Goal: Task Accomplishment & Management: Complete application form

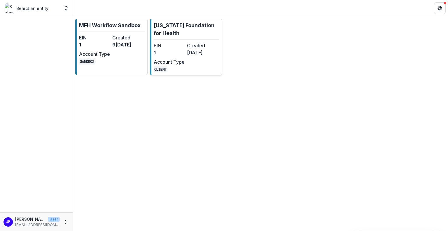
click at [182, 69] on dd "CLIENT" at bounding box center [169, 68] width 31 height 7
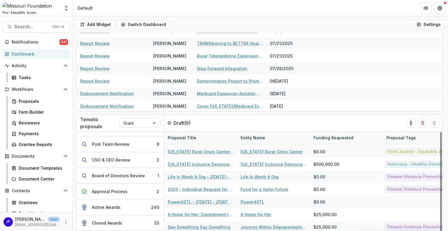
scroll to position [67, 0]
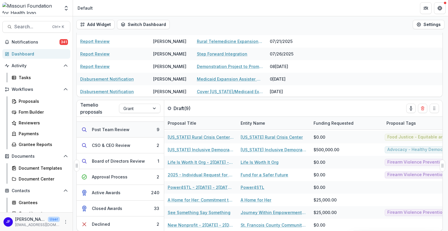
click at [110, 128] on div "Post Team Review" at bounding box center [111, 129] width 38 height 6
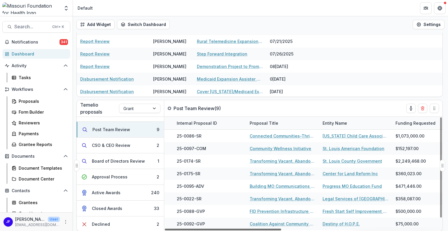
scroll to position [0, 146]
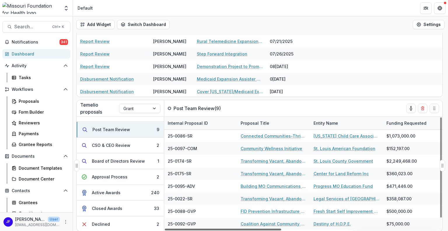
drag, startPoint x: 259, startPoint y: 229, endPoint x: 320, endPoint y: 229, distance: 60.9
click at [281, 229] on div at bounding box center [223, 229] width 116 height 2
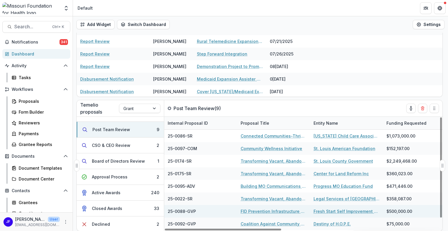
scroll to position [11, 146]
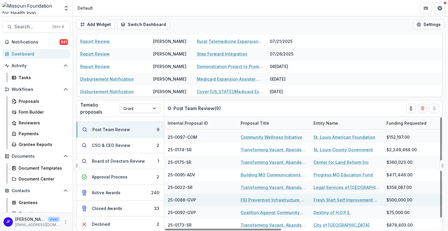
click at [338, 199] on link "Fresh Start Self Improvement Center Inc." at bounding box center [346, 199] width 66 height 6
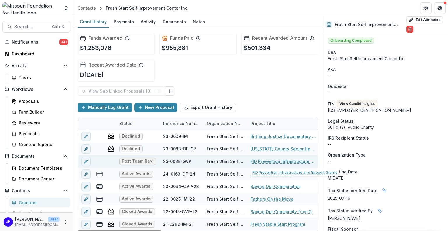
click at [268, 161] on link "FID Prevention Infrastructure and Support Grants" at bounding box center [283, 161] width 66 height 6
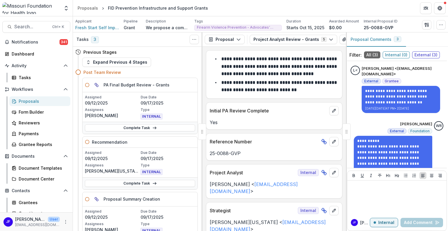
drag, startPoint x: 445, startPoint y: 94, endPoint x: 446, endPoint y: 112, distance: 17.6
click at [446, 112] on div "**********" at bounding box center [397, 131] width 102 height 198
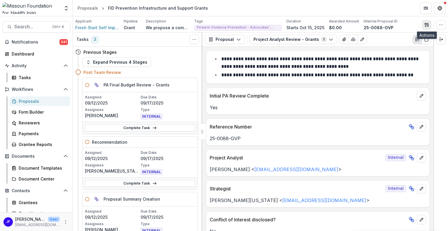
click at [427, 24] on icon "button" at bounding box center [426, 24] width 5 height 5
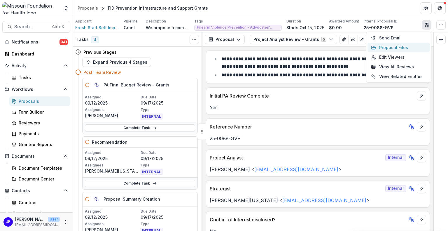
click at [406, 47] on button "Proposal Files" at bounding box center [398, 48] width 62 height 10
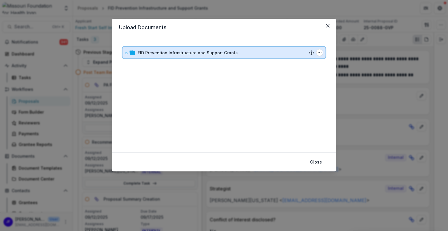
click at [125, 51] on icon at bounding box center [126, 52] width 3 height 3
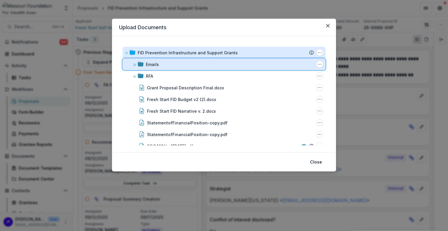
click at [132, 62] on div "Emails Folder Options Rename Add Subfolder Delete" at bounding box center [223, 64] width 203 height 12
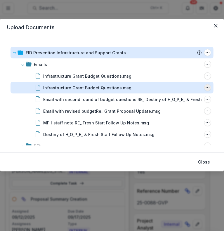
click at [205, 88] on icon "Infrastructure Grant Budget Questions.msg Options" at bounding box center [207, 87] width 5 height 5
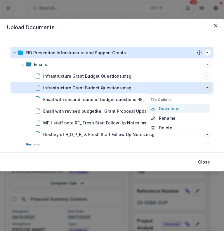
click at [171, 108] on button "Download" at bounding box center [178, 108] width 62 height 10
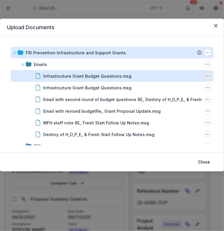
click at [206, 76] on icon "Infrastructure Grant Budget Questions.msg Options" at bounding box center [207, 75] width 5 height 5
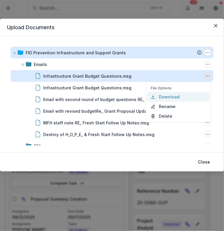
click at [175, 96] on button "Download" at bounding box center [178, 97] width 62 height 10
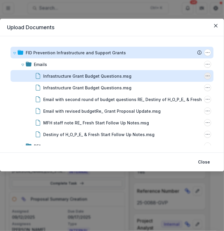
click at [206, 77] on icon "Infrastructure Grant Budget Questions.msg Options" at bounding box center [207, 75] width 5 height 5
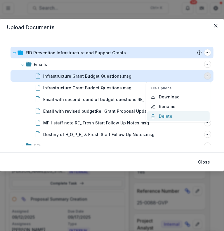
click at [165, 115] on button "Delete" at bounding box center [178, 116] width 62 height 10
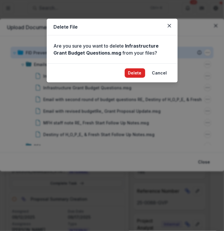
click at [138, 74] on button "Delete" at bounding box center [134, 72] width 20 height 9
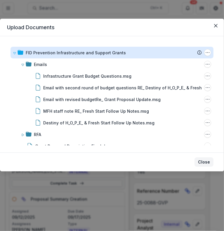
click at [203, 161] on button "Close" at bounding box center [203, 161] width 19 height 9
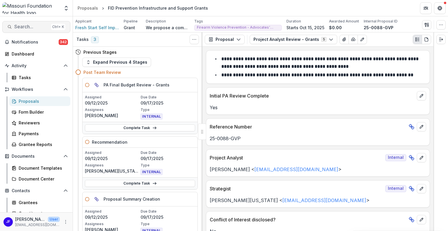
click at [20, 27] on span "Search..." at bounding box center [31, 27] width 34 height 6
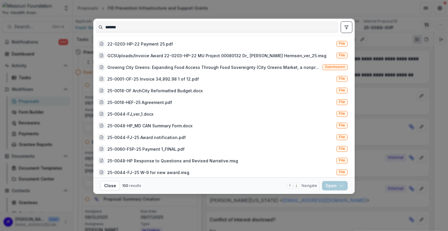
type input "*******"
click at [345, 28] on icon "toggle filters" at bounding box center [346, 27] width 5 height 5
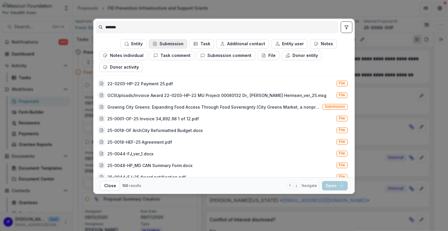
click at [173, 45] on button "Submission" at bounding box center [168, 43] width 38 height 9
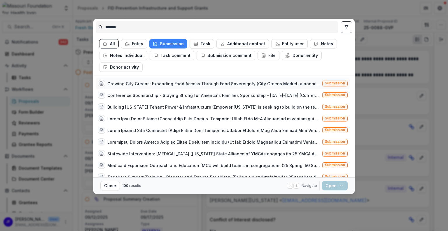
click at [169, 84] on div "Growing City Greens: Expanding Food Access Through Food Sovereignty (City Green…" at bounding box center [213, 83] width 213 height 6
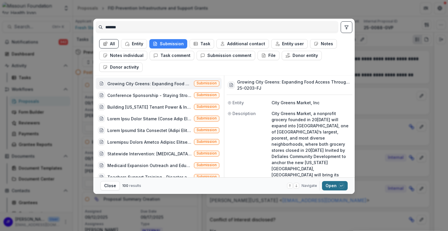
click at [328, 186] on button "Open with enter key" at bounding box center [335, 185] width 26 height 9
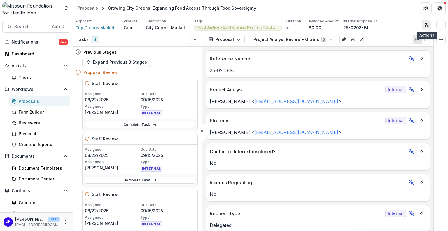
click at [427, 24] on icon "button" at bounding box center [426, 24] width 5 height 5
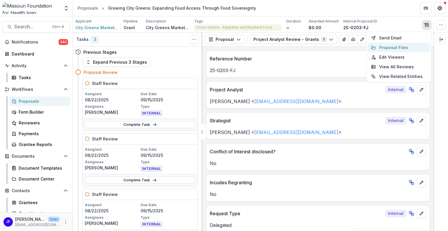
click at [396, 46] on button "Proposal Files" at bounding box center [398, 48] width 62 height 10
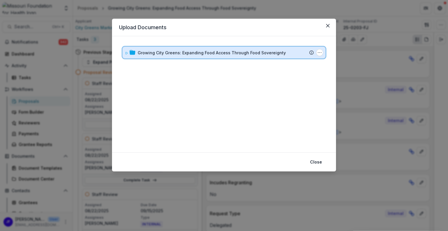
click at [127, 52] on icon at bounding box center [126, 52] width 3 height 3
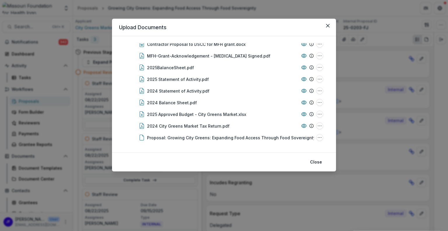
scroll to position [161, 0]
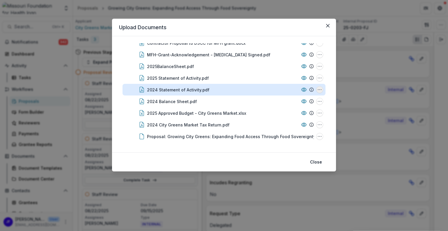
click at [318, 89] on icon "2024 Statement of Activity.pdf Options" at bounding box center [319, 89] width 5 height 5
click at [286, 110] on button "Download" at bounding box center [290, 111] width 62 height 10
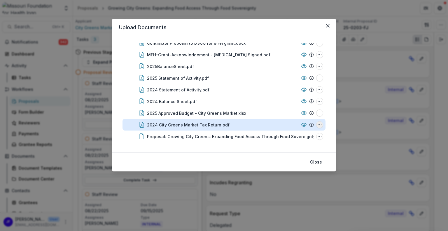
click at [318, 124] on circle "2024 City Greens Market Tax Return.pdf Options" at bounding box center [318, 124] width 0 height 0
click at [283, 92] on button "Download" at bounding box center [290, 93] width 62 height 10
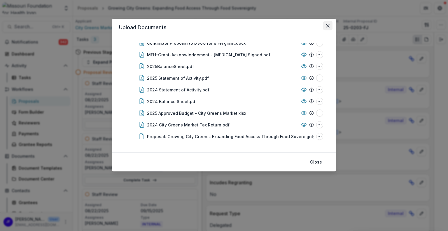
click at [329, 24] on icon "Close" at bounding box center [327, 25] width 3 height 3
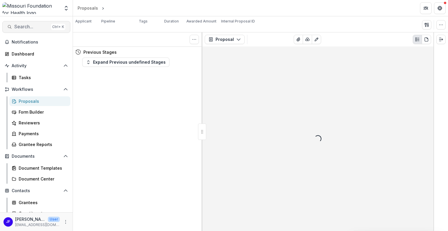
click at [26, 27] on span "Search..." at bounding box center [31, 27] width 34 height 6
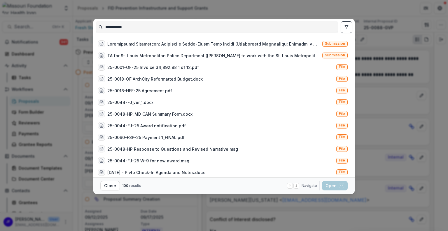
type input "**********"
click at [345, 25] on icon "toggle filters" at bounding box center [346, 26] width 3 height 3
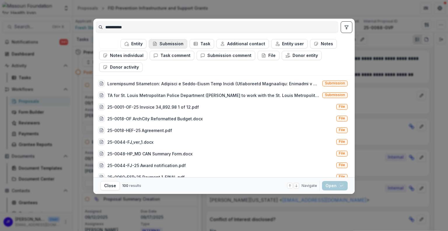
click at [172, 44] on button "Submission" at bounding box center [168, 43] width 38 height 9
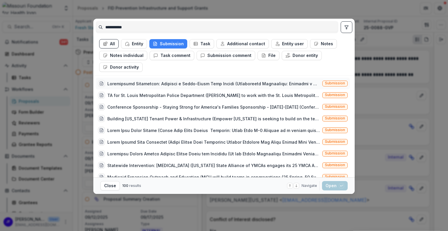
click at [244, 82] on div at bounding box center [213, 83] width 213 height 6
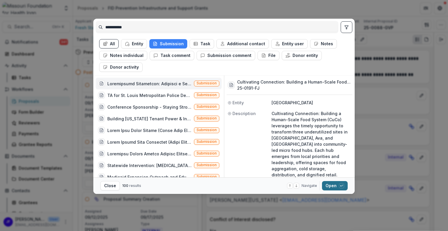
click at [331, 185] on button "Open with enter key" at bounding box center [335, 185] width 26 height 9
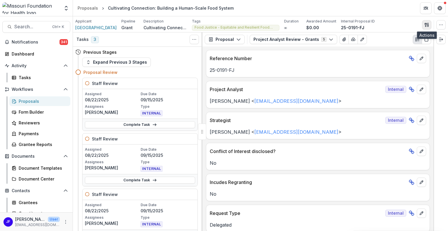
click at [427, 24] on icon "button" at bounding box center [426, 24] width 5 height 5
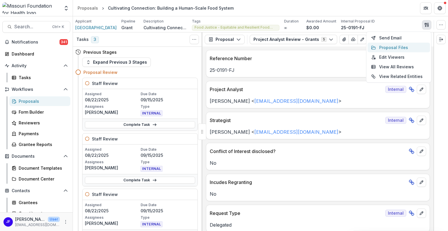
click at [393, 48] on button "Proposal Files" at bounding box center [398, 48] width 62 height 10
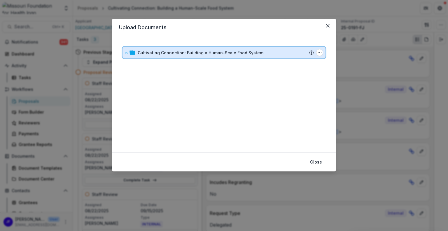
click at [125, 52] on icon at bounding box center [126, 52] width 3 height 3
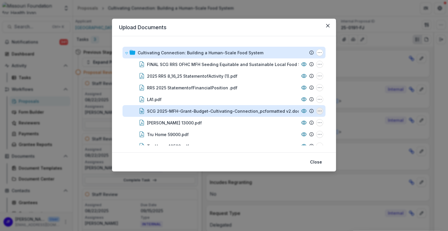
click at [320, 110] on icon "SCG 2025-MFH-Grant-Budget-Cultivating-Connection_pcformatted v2.docx Options" at bounding box center [319, 110] width 5 height 5
click at [288, 79] on button "Download" at bounding box center [290, 80] width 62 height 10
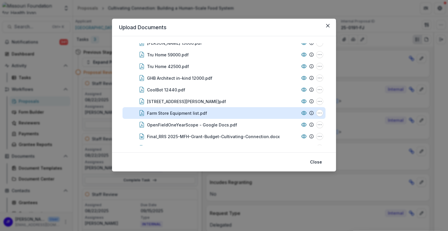
scroll to position [87, 0]
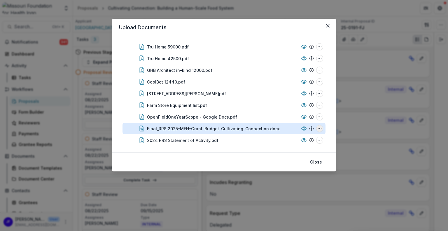
click at [317, 129] on icon "Final_RRS 2025-MFH-Grant-Budget-Cultivating-Connection.docx Options" at bounding box center [319, 128] width 5 height 5
click at [284, 95] on button "Download" at bounding box center [290, 97] width 62 height 10
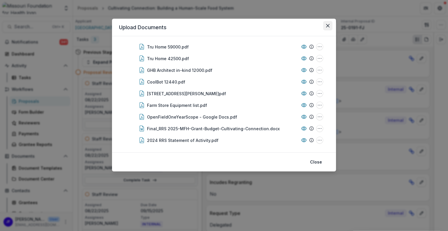
click at [327, 24] on icon "Close" at bounding box center [327, 25] width 3 height 3
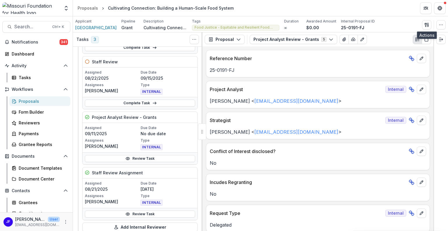
scroll to position [146, 0]
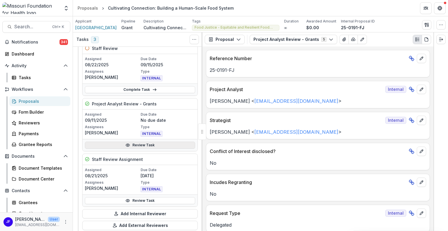
click at [141, 142] on link "Review Task" at bounding box center [140, 144] width 110 height 7
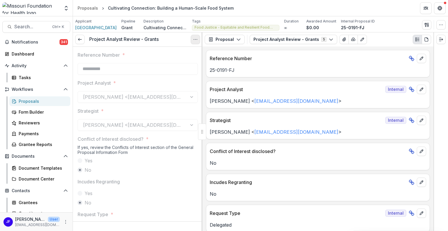
click at [195, 39] on icon "Options" at bounding box center [195, 39] width 5 height 5
click at [155, 65] on button "Reopen Task" at bounding box center [167, 65] width 62 height 10
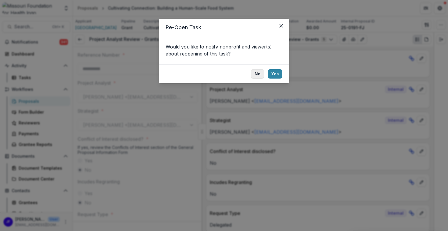
click at [259, 72] on button "No" at bounding box center [257, 73] width 13 height 9
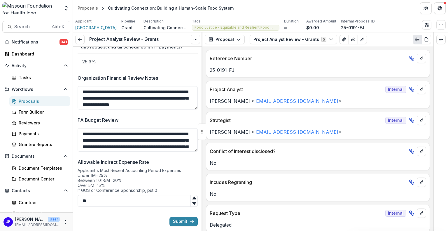
scroll to position [962, 0]
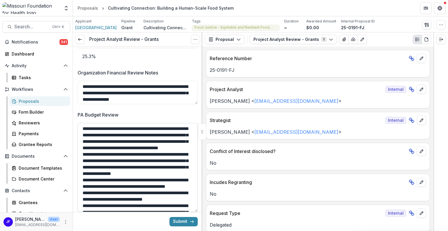
drag, startPoint x: 195, startPoint y: 143, endPoint x: 190, endPoint y: 209, distance: 66.1
click at [190, 209] on textarea "**********" at bounding box center [138, 167] width 120 height 89
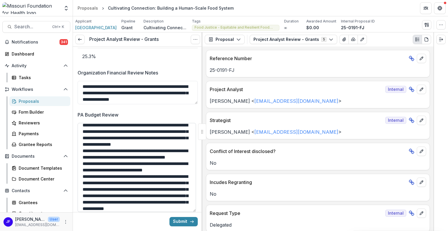
scroll to position [0, 0]
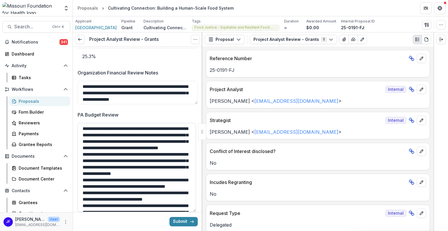
click at [185, 151] on textarea "**********" at bounding box center [137, 167] width 118 height 89
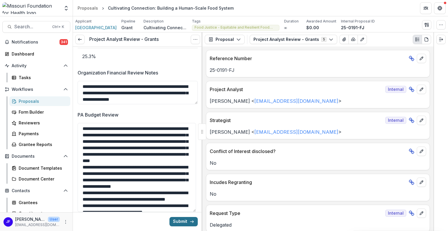
type textarea "**********"
click at [177, 222] on button "Submit" at bounding box center [183, 221] width 28 height 9
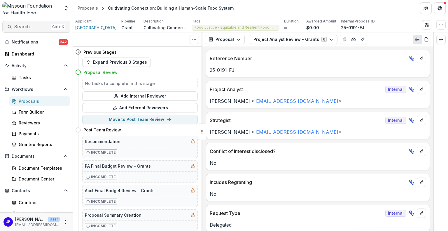
click at [25, 27] on span "Search..." at bounding box center [31, 27] width 34 height 6
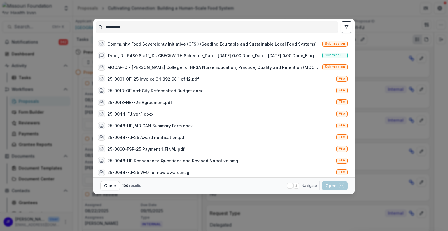
type input "**********"
click at [346, 28] on icon "toggle filters" at bounding box center [346, 27] width 5 height 5
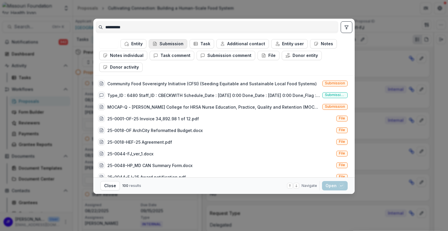
click at [171, 42] on button "Submission" at bounding box center [168, 43] width 38 height 9
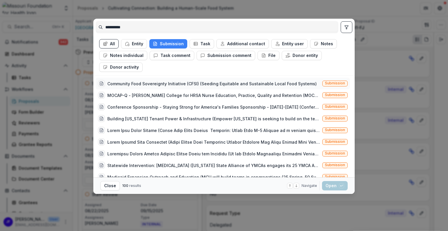
click at [171, 82] on div "Community Food Sovereignty Initiative (CFSI) (Seeding Equitable and Sustainable…" at bounding box center [211, 83] width 209 height 6
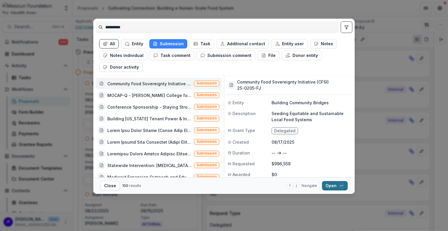
click at [328, 185] on button "Open with enter key" at bounding box center [335, 185] width 26 height 9
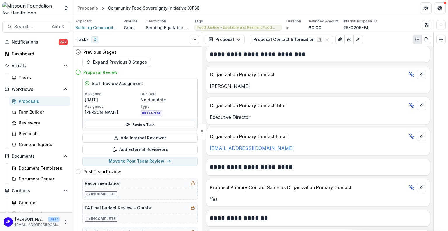
scroll to position [29, 0]
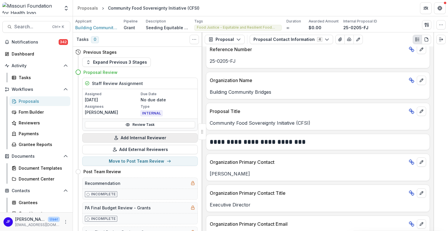
click at [131, 138] on button "Add Internal Reviewer" at bounding box center [139, 137] width 115 height 9
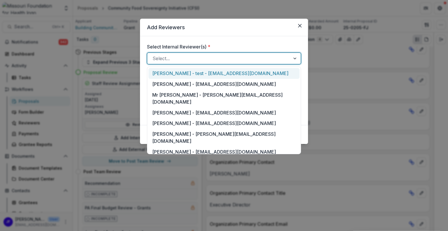
click at [295, 57] on div at bounding box center [295, 58] width 10 height 11
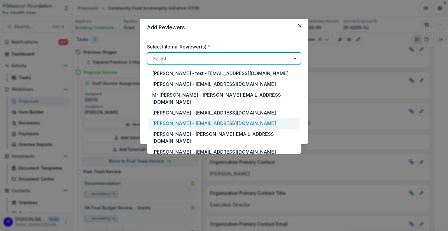
click at [223, 118] on div "Jean Freeman-Crawford - jcrawford@mffh.org" at bounding box center [223, 123] width 151 height 11
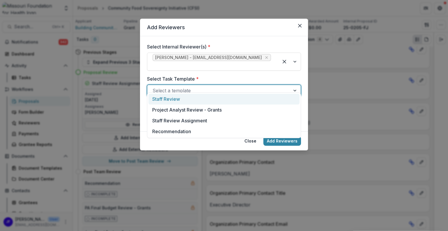
click at [297, 85] on div at bounding box center [295, 90] width 10 height 11
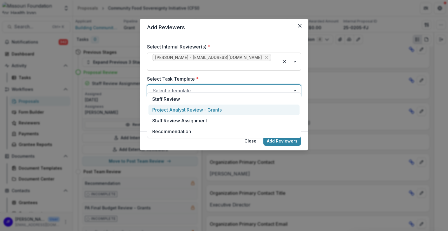
click at [258, 113] on div "Project Analyst Review - Grants" at bounding box center [223, 109] width 151 height 11
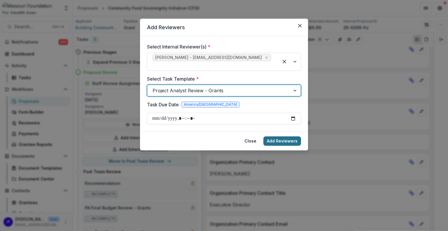
click at [288, 136] on button "Add Reviewers" at bounding box center [282, 140] width 38 height 9
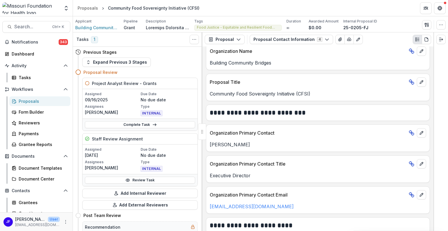
scroll to position [0, 0]
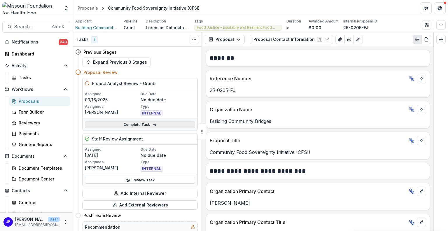
click at [132, 122] on link "Complete Task" at bounding box center [140, 124] width 110 height 7
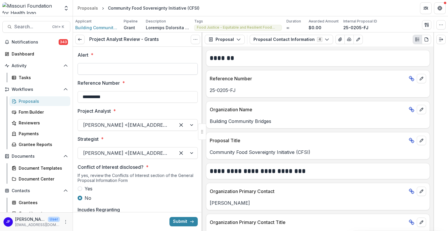
click at [154, 70] on input "Alert *" at bounding box center [138, 69] width 120 height 12
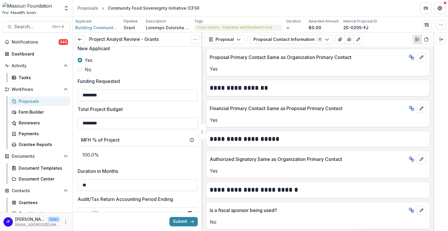
scroll to position [525, 0]
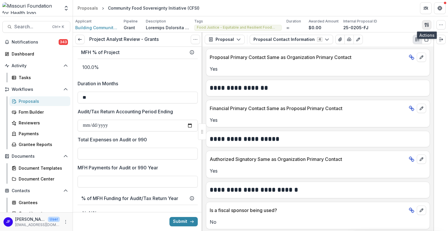
type input "**"
click at [427, 23] on icon "button" at bounding box center [426, 24] width 5 height 5
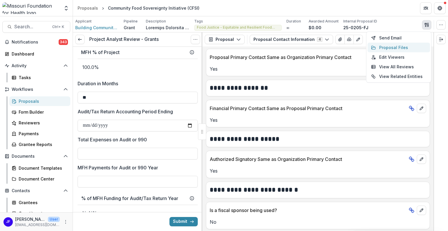
click at [404, 48] on button "Proposal Files" at bounding box center [398, 48] width 62 height 10
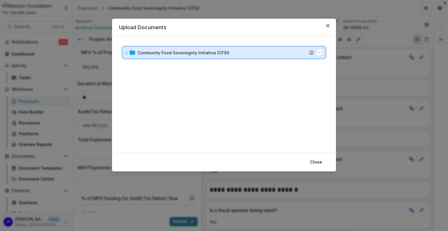
click at [128, 53] on div at bounding box center [130, 53] width 10 height 6
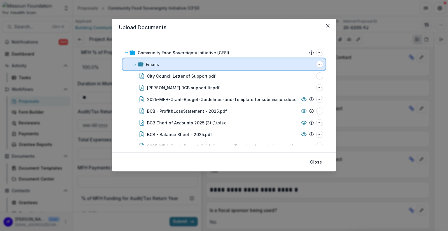
click at [134, 64] on icon at bounding box center [134, 64] width 3 height 3
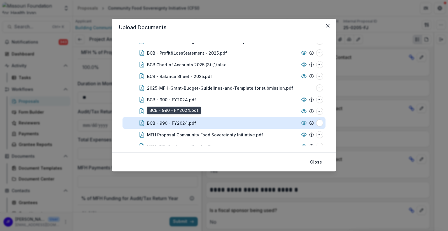
scroll to position [91, 0]
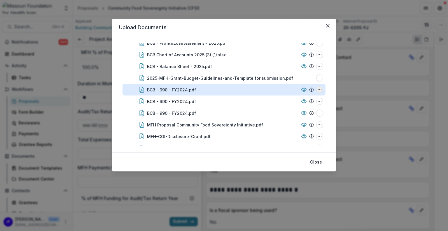
click at [317, 89] on icon "BCB - 990 - FY2024.pdf Options" at bounding box center [319, 89] width 5 height 5
click at [274, 110] on button "Download" at bounding box center [290, 111] width 62 height 10
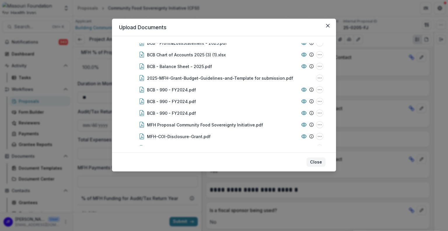
click at [315, 160] on button "Close" at bounding box center [315, 161] width 19 height 9
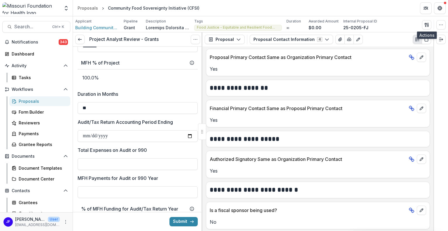
scroll to position [525, 0]
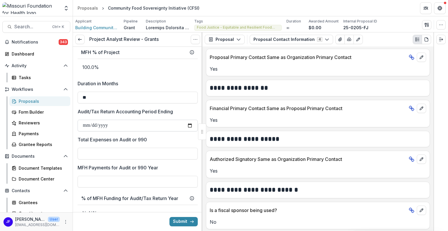
click at [87, 125] on input "Audit/Tax Return Accounting Period Ending" at bounding box center [138, 126] width 120 height 12
type input "**********"
click at [93, 150] on input "Total Expenses on Audit or 990" at bounding box center [138, 154] width 120 height 12
type input "********"
type input "**"
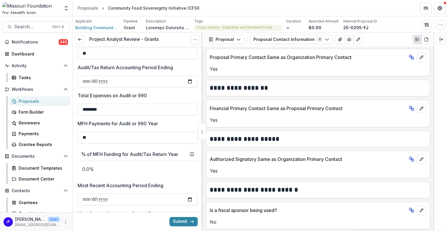
scroll to position [583, 0]
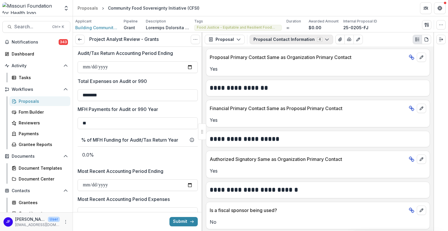
click at [275, 38] on button "Proposal Contact Information 4" at bounding box center [291, 39] width 83 height 9
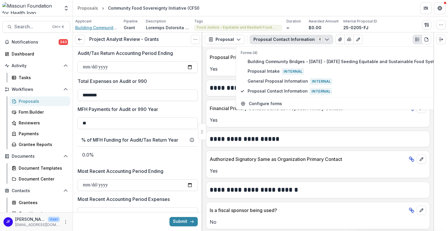
click at [83, 27] on span "Building Community Bridges" at bounding box center [97, 27] width 44 height 6
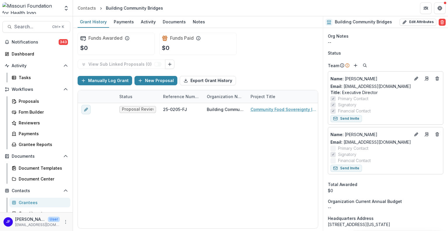
scroll to position [262, 0]
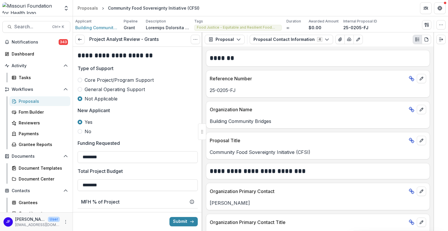
scroll to position [379, 0]
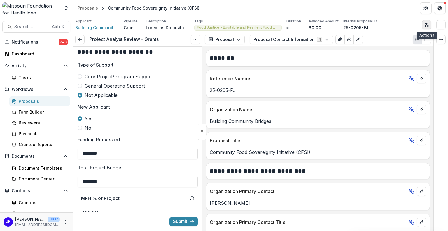
click at [424, 24] on icon "button" at bounding box center [425, 25] width 2 height 4
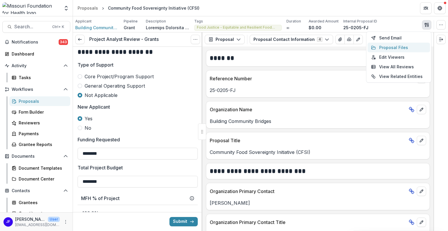
click at [389, 47] on button "Proposal Files" at bounding box center [398, 48] width 62 height 10
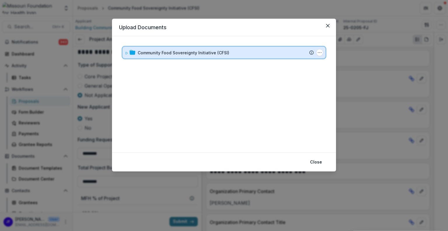
click at [128, 53] on icon at bounding box center [126, 52] width 3 height 3
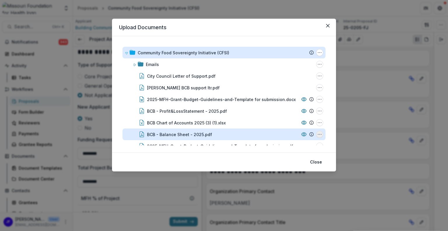
click at [317, 133] on icon "BCB - Balance Sheet - 2025.pdf Options" at bounding box center [319, 134] width 5 height 5
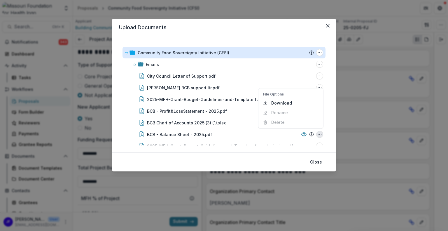
click at [327, 119] on div "Community Food Sovereignty Initiative (CFSI) Submission Temelio Proposal Attach…" at bounding box center [224, 94] width 210 height 102
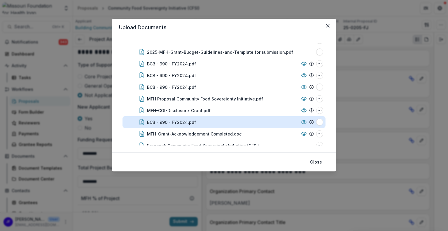
scroll to position [103, 0]
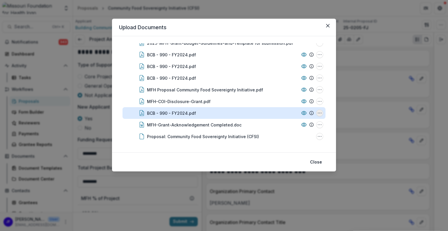
click at [317, 111] on icon "BCB - 990 - FY2024.pdf Options" at bounding box center [319, 112] width 5 height 5
click at [281, 81] on button "Download" at bounding box center [290, 82] width 62 height 10
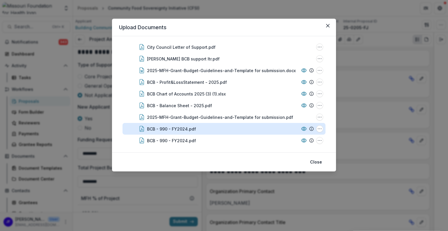
scroll to position [15, 0]
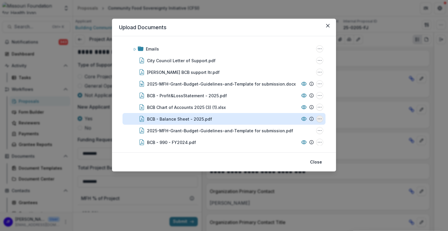
click at [318, 119] on icon "BCB - Balance Sheet - 2025.pdf Options" at bounding box center [319, 118] width 5 height 5
click at [281, 88] on button "Download" at bounding box center [290, 88] width 62 height 10
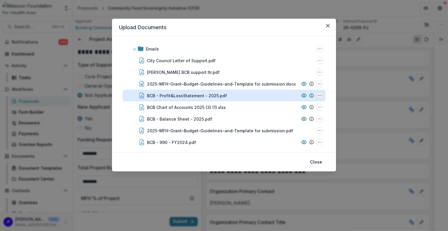
click at [317, 93] on icon "BCB - Profit&LossStatement - 2025.pdf Options" at bounding box center [319, 95] width 5 height 5
click at [286, 116] on button "Download" at bounding box center [290, 116] width 62 height 10
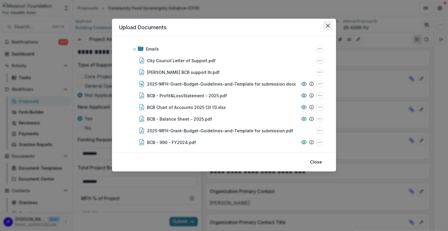
click at [326, 27] on icon "Close" at bounding box center [327, 25] width 3 height 3
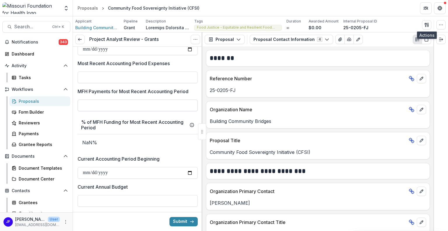
scroll to position [729, 0]
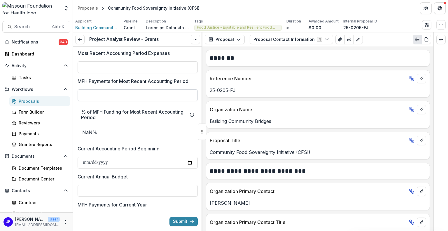
click at [120, 96] on input "MFH Payments for Most Recent Accounting Period" at bounding box center [138, 95] width 120 height 12
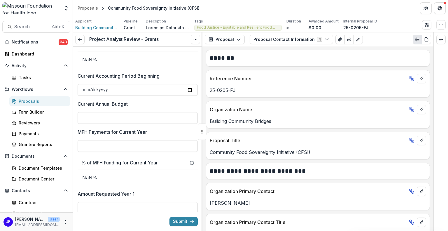
scroll to position [816, 0]
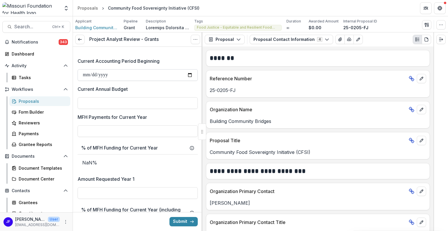
type input "**"
click at [84, 74] on input "Current Accounting Period Beginning" at bounding box center [138, 75] width 120 height 12
type input "**********"
click at [428, 23] on polygon "button" at bounding box center [427, 23] width 1 height 1
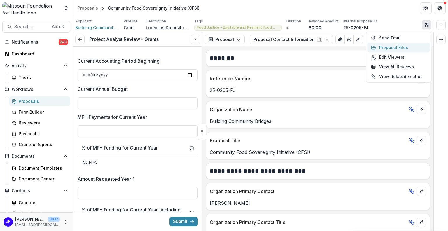
click at [400, 48] on button "Proposal Files" at bounding box center [398, 48] width 62 height 10
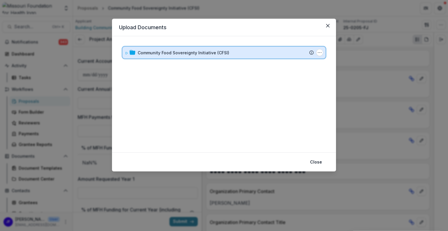
click at [124, 55] on div "Community Food Sovereignty Initiative (CFSI) Submission Temelio Proposal Attach…" at bounding box center [223, 53] width 203 height 12
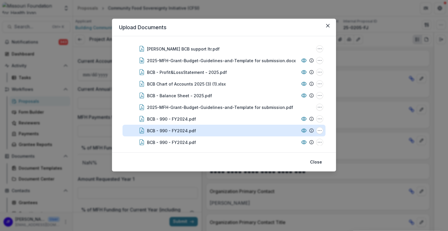
scroll to position [29, 0]
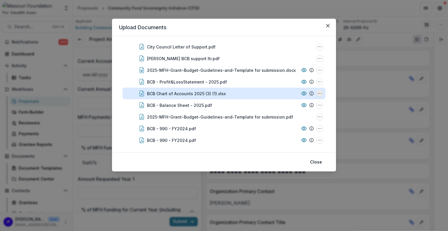
click at [317, 95] on icon "BCB Chart of Accounts 2025 (3) (1).xlsx Options" at bounding box center [319, 93] width 5 height 5
click at [294, 112] on button "Download" at bounding box center [290, 114] width 62 height 10
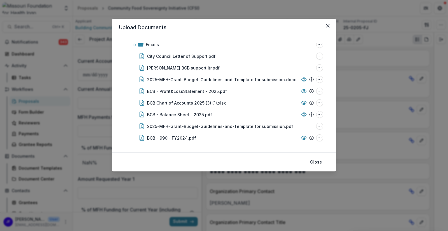
scroll to position [17, 0]
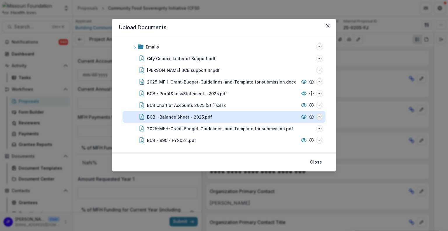
click at [318, 115] on icon "BCB - Balance Sheet - 2025.pdf Options" at bounding box center [319, 116] width 5 height 5
click at [270, 84] on button "Download" at bounding box center [290, 85] width 62 height 10
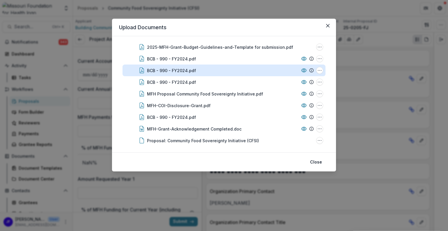
scroll to position [103, 0]
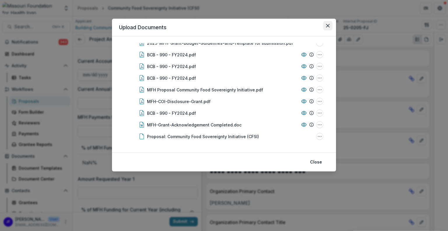
click at [327, 26] on icon "Close" at bounding box center [327, 25] width 3 height 3
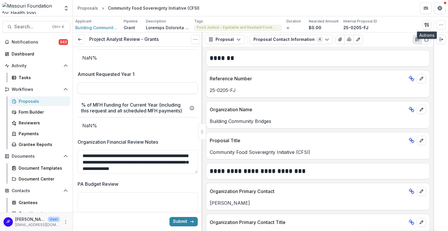
scroll to position [933, 0]
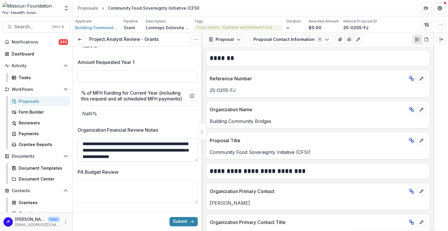
click at [187, 156] on textarea "**********" at bounding box center [138, 149] width 120 height 23
click at [159, 141] on textarea "**********" at bounding box center [138, 149] width 120 height 23
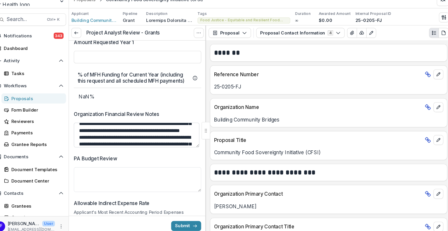
scroll to position [43, 0]
type textarea "**********"
click at [171, 180] on textarea "PA Budget Review" at bounding box center [138, 177] width 120 height 23
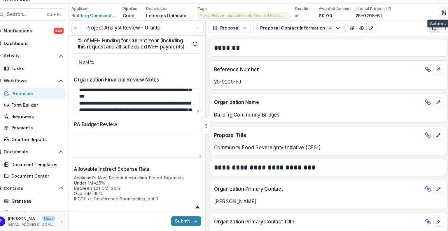
scroll to position [0, 0]
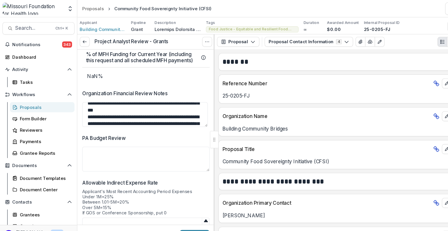
click at [228, 217] on div "Organization Primary Contact Title" at bounding box center [317, 220] width 223 height 13
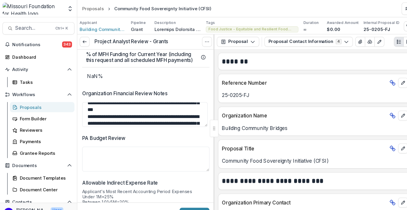
click at [286, 194] on div "Organization Primary Contact" at bounding box center [297, 189] width 182 height 13
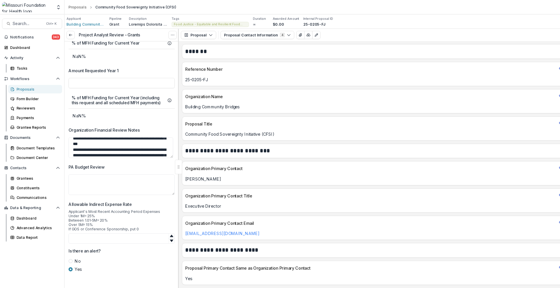
scroll to position [0, 0]
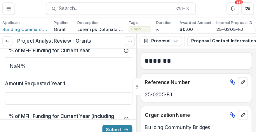
click at [223, 120] on p "Building Community Bridges" at bounding box center [185, 120] width 97 height 7
click at [243, 24] on icon "button" at bounding box center [245, 24] width 5 height 5
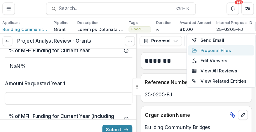
click at [203, 46] on button "Proposal Files" at bounding box center [208, 48] width 62 height 10
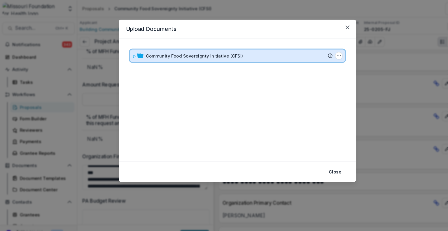
click at [124, 53] on div "Community Food Sovereignty Initiative (CFSI) Submission Temelio Proposal Attach…" at bounding box center [223, 53] width 203 height 12
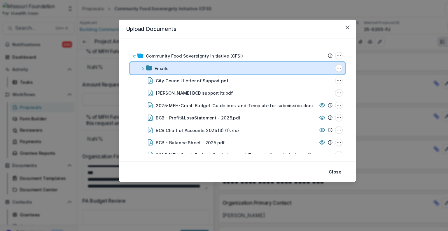
click at [134, 64] on icon at bounding box center [134, 64] width 3 height 3
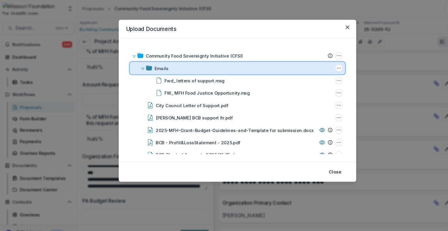
click at [136, 64] on icon at bounding box center [135, 65] width 2 height 2
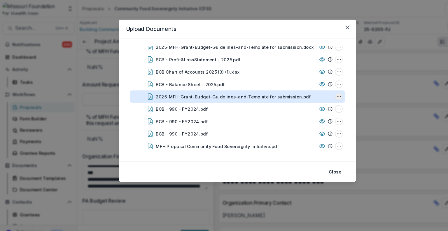
click at [319, 91] on icon "2025-MFH-Grant-Budget-Guidelines-and-Template for submission.pdf Options" at bounding box center [319, 91] width 5 height 5
click at [278, 112] on button "Download" at bounding box center [290, 112] width 62 height 10
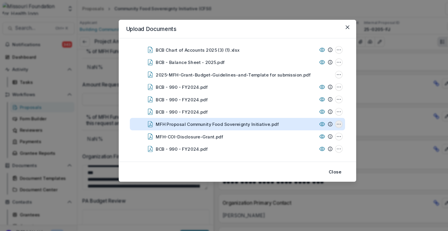
click at [317, 118] on icon "MFH Proposal Community Food Sovereignty Initiative.pdf Options" at bounding box center [319, 117] width 5 height 5
click at [282, 85] on button "Download" at bounding box center [290, 86] width 62 height 10
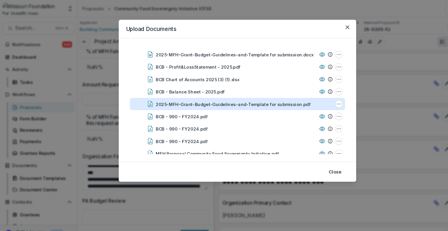
scroll to position [20, 0]
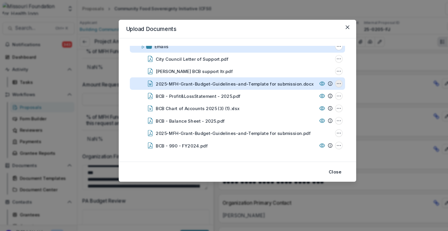
click at [320, 79] on icon "2025-MFH-Grant-Budget-Guidelines-and-Template for submission.docx Options" at bounding box center [319, 78] width 5 height 5
click at [286, 98] on button "Download" at bounding box center [290, 100] width 62 height 10
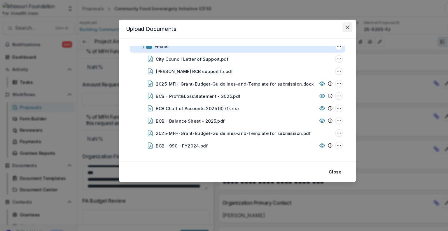
click at [331, 26] on button "Close" at bounding box center [327, 25] width 9 height 9
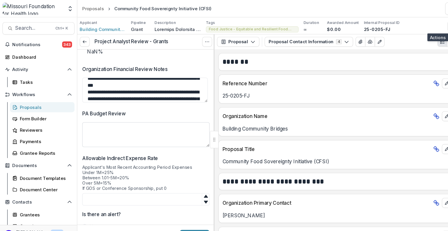
scroll to position [998, 0]
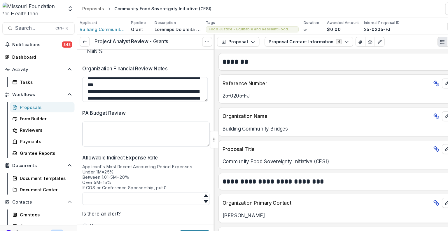
click at [109, 126] on textarea "PA Budget Review" at bounding box center [138, 126] width 120 height 23
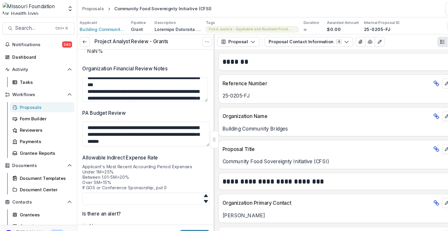
type textarea "**********"
click at [81, 40] on icon at bounding box center [80, 39] width 5 height 5
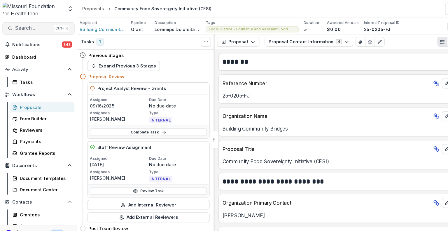
click at [22, 26] on span "Search..." at bounding box center [31, 27] width 34 height 6
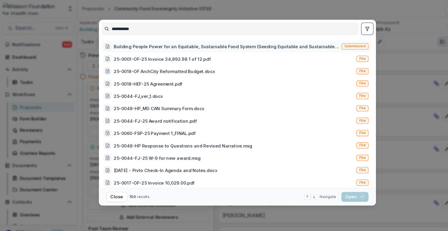
type input "**********"
click at [176, 44] on div "Building People Power for an Equitable, Sustainable Food System (Seeding Equita…" at bounding box center [213, 44] width 213 height 6
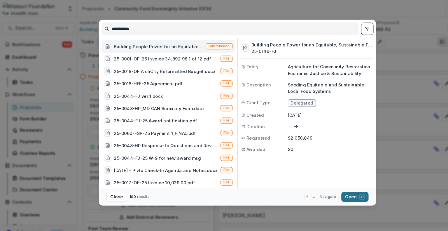
click at [327, 185] on button "Open with enter key" at bounding box center [335, 185] width 26 height 9
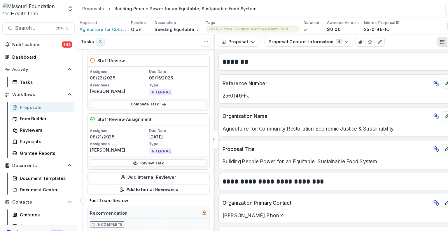
scroll to position [138, 0]
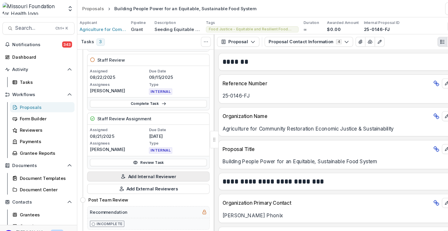
click at [138, 165] on button "Add Internal Reviewer" at bounding box center [139, 166] width 115 height 9
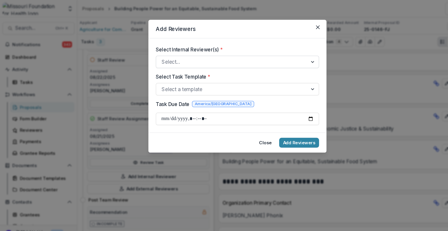
click at [173, 57] on div at bounding box center [218, 58] width 132 height 8
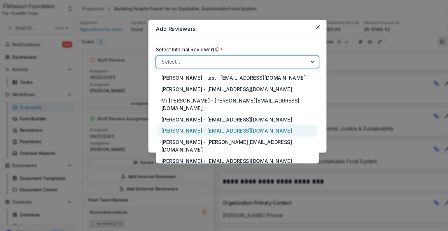
click at [167, 118] on div "Jean Freeman-Crawford - jcrawford@mffh.org" at bounding box center [223, 123] width 151 height 11
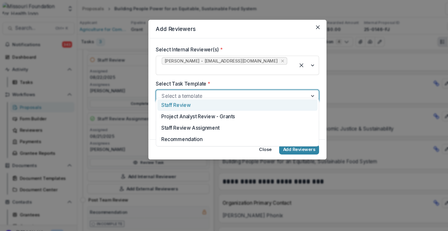
click at [295, 85] on div at bounding box center [295, 90] width 10 height 11
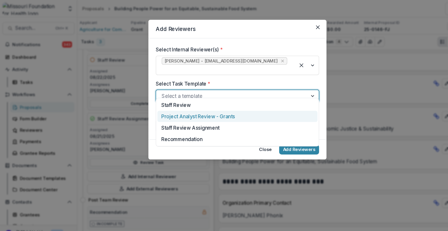
click at [244, 110] on div "Project Analyst Review - Grants" at bounding box center [223, 109] width 151 height 11
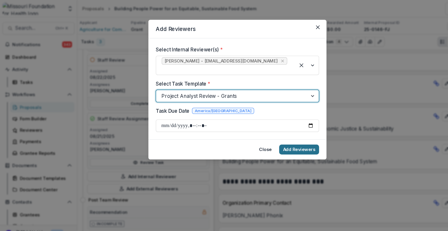
click at [275, 136] on button "Add Reviewers" at bounding box center [282, 140] width 38 height 9
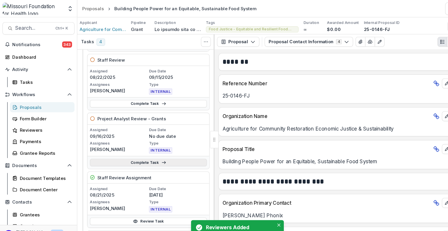
click at [122, 151] on link "Complete Task" at bounding box center [140, 153] width 110 height 7
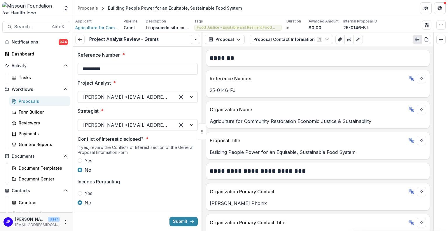
type input "**********"
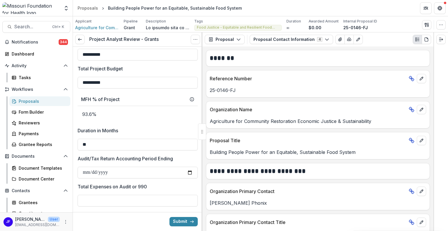
scroll to position [437, 0]
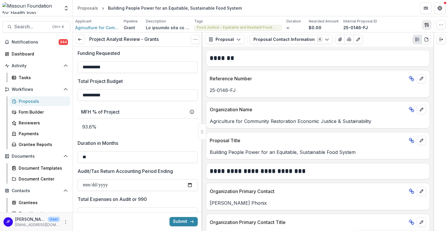
click at [425, 24] on icon "button" at bounding box center [425, 25] width 2 height 4
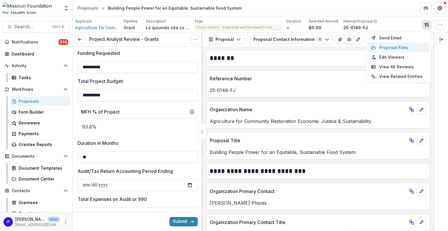
click at [405, 46] on button "Proposal Files" at bounding box center [398, 48] width 62 height 10
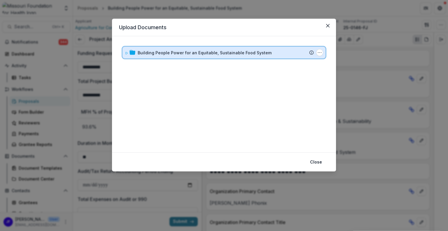
click at [128, 51] on icon at bounding box center [126, 52] width 3 height 3
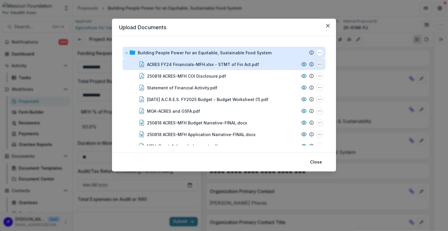
click at [320, 66] on button "ACRES FY24 Financials-MFH.xlsx - STMT of Fin Act.pdf Options" at bounding box center [319, 64] width 7 height 7
click at [292, 83] on button "Download" at bounding box center [290, 85] width 62 height 10
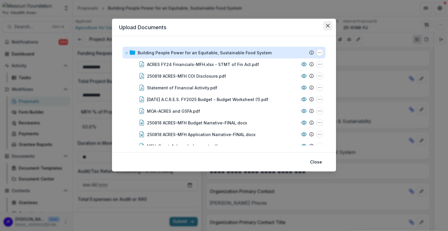
click at [327, 28] on button "Close" at bounding box center [327, 25] width 9 height 9
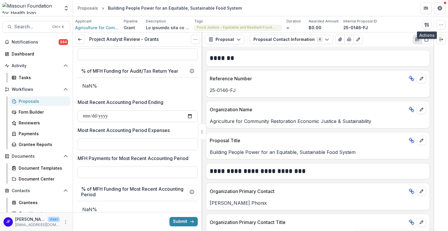
scroll to position [671, 0]
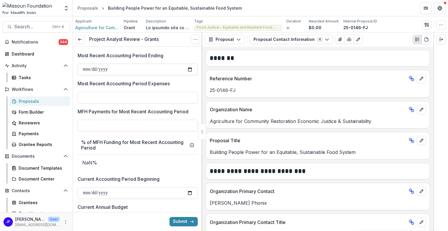
click at [85, 70] on input "Most Recent Accounting Period Ending" at bounding box center [138, 70] width 120 height 12
type input "**********"
click at [101, 94] on input "Most Recent Accounting Period Expenses" at bounding box center [138, 98] width 120 height 12
paste input "********"
type input "********"
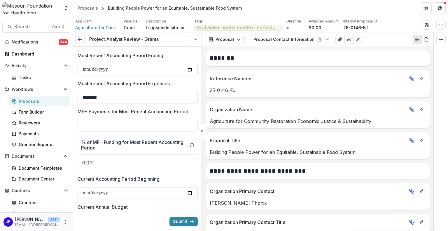
click at [119, 64] on input "**********" at bounding box center [138, 70] width 120 height 12
click at [119, 68] on input "**********" at bounding box center [138, 70] width 120 height 12
click at [110, 67] on input "**********" at bounding box center [138, 70] width 120 height 12
click at [99, 67] on input "**********" at bounding box center [138, 70] width 120 height 12
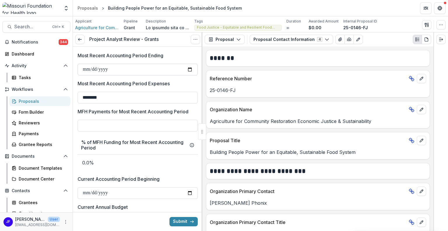
type input "**********"
click at [105, 125] on input "MFH Payments for Most Recent Accounting Period" at bounding box center [138, 126] width 120 height 12
type input "********"
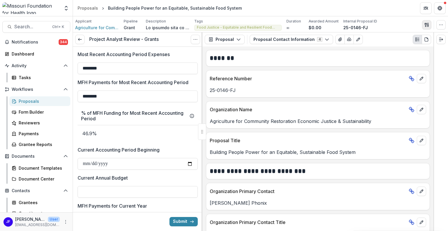
click at [427, 25] on line "button" at bounding box center [427, 25] width 1 height 0
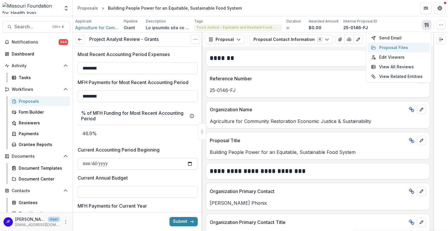
click at [403, 46] on button "Proposal Files" at bounding box center [398, 48] width 62 height 10
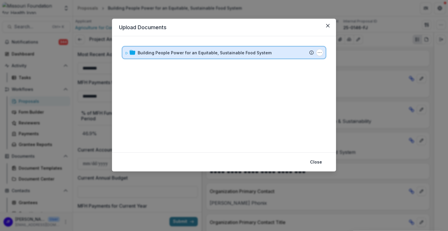
click at [126, 53] on icon at bounding box center [127, 53] width 2 height 2
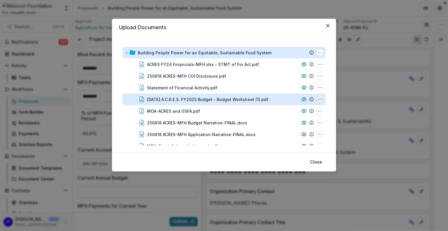
click at [318, 99] on circle "2025 02 26 A.C.R.E.S. FY2025 Budget - Budget Worksheet (1).pdf Options" at bounding box center [318, 99] width 0 height 0
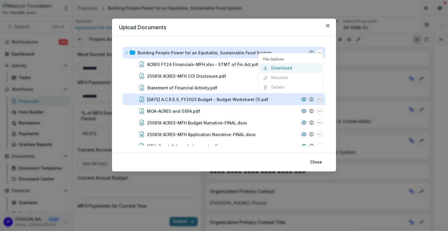
click at [287, 70] on button "Download" at bounding box center [290, 68] width 62 height 10
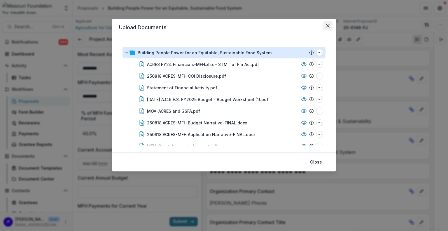
click at [329, 27] on icon "Close" at bounding box center [327, 25] width 3 height 3
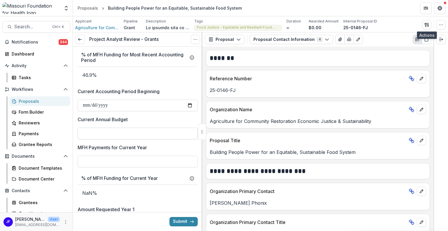
scroll to position [787, 0]
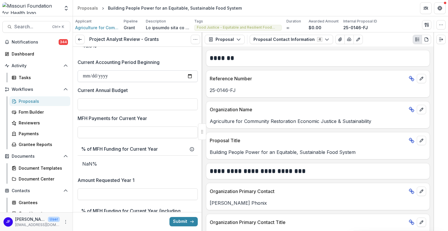
click at [86, 76] on input "Current Accounting Period Beginning" at bounding box center [138, 76] width 120 height 12
type input "**********"
click at [92, 102] on input "Current Annual Budget" at bounding box center [138, 104] width 120 height 12
type input "********"
click at [105, 129] on input "MFH Payments for Current Year" at bounding box center [138, 132] width 120 height 12
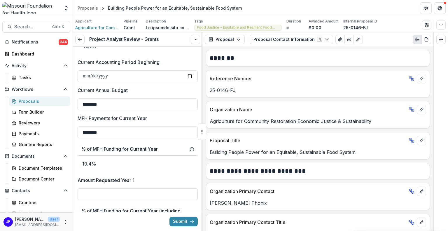
type input "********"
click at [424, 25] on button "button" at bounding box center [426, 24] width 9 height 9
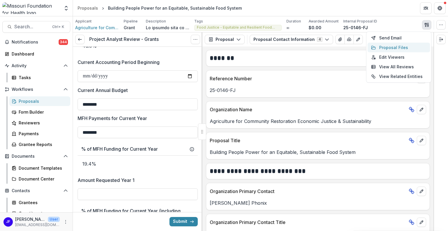
click at [391, 49] on button "Proposal Files" at bounding box center [398, 48] width 62 height 10
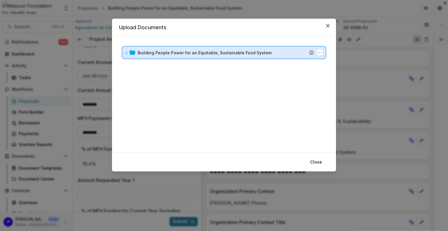
click at [124, 50] on div "Building People Power for an Equitable, Sustainable Food System Submission Teme…" at bounding box center [223, 53] width 203 height 12
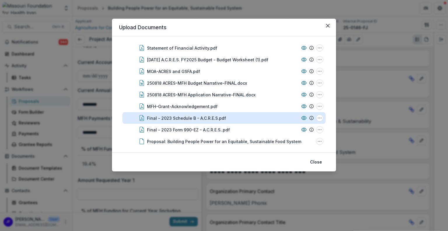
scroll to position [45, 0]
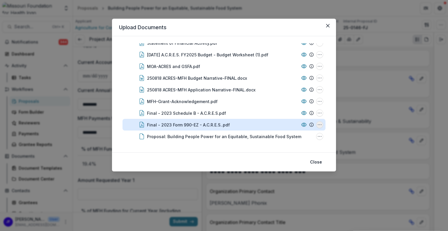
click at [319, 124] on icon "Final - 2023 Form 990-EZ - A.C.R.E.S..pdf Options" at bounding box center [319, 124] width 5 height 5
click at [287, 94] on button "Download" at bounding box center [290, 93] width 62 height 10
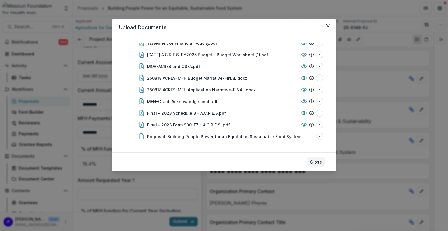
click at [314, 163] on button "Close" at bounding box center [315, 161] width 19 height 9
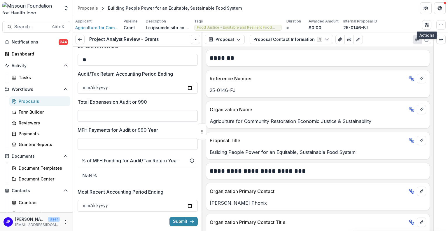
scroll to position [525, 0]
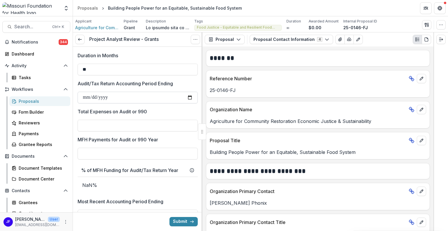
click at [88, 97] on input "Audit/Tax Return Accounting Period Ending" at bounding box center [138, 98] width 120 height 12
type input "**********"
click at [90, 123] on input "Total Expenses on Audit or 990" at bounding box center [138, 126] width 120 height 12
paste input "*******"
type input "*******"
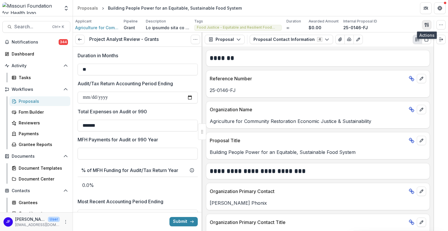
click at [427, 24] on icon "button" at bounding box center [426, 24] width 5 height 5
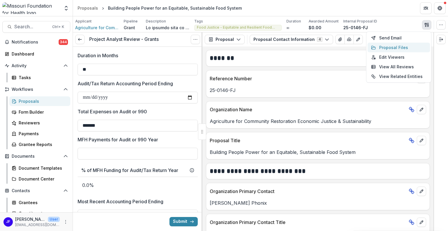
click at [396, 47] on button "Proposal Files" at bounding box center [398, 48] width 62 height 10
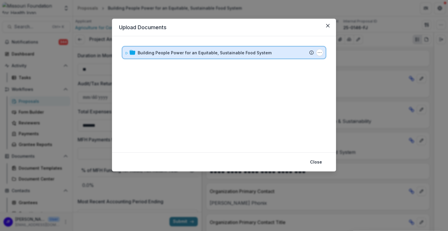
click at [127, 52] on icon at bounding box center [126, 52] width 3 height 3
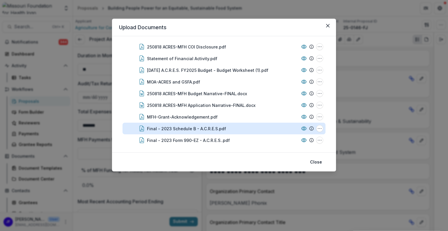
scroll to position [45, 0]
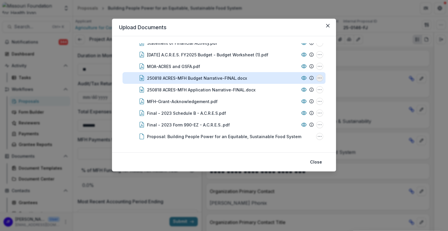
click at [318, 79] on icon "250818 ACRES-MFH Budget Narrative-FINAL.docx Options" at bounding box center [319, 78] width 5 height 5
click at [289, 97] on button "Download" at bounding box center [290, 99] width 62 height 10
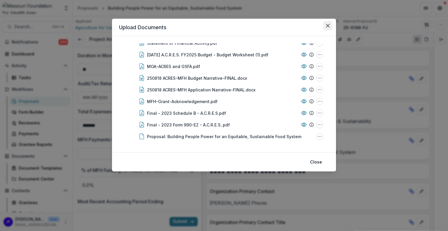
click at [329, 24] on icon "Close" at bounding box center [327, 25] width 3 height 3
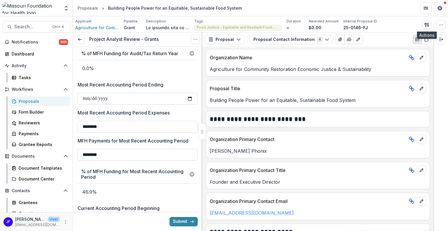
scroll to position [0, 0]
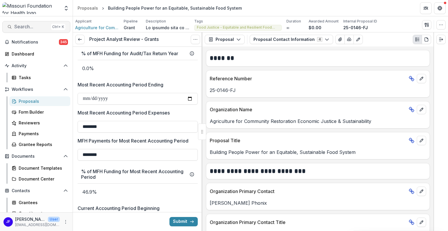
click at [34, 27] on span "Search..." at bounding box center [31, 27] width 34 height 6
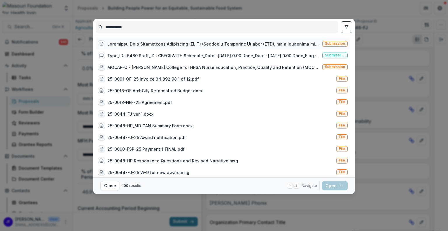
type input "**********"
click at [183, 43] on div at bounding box center [213, 44] width 213 height 6
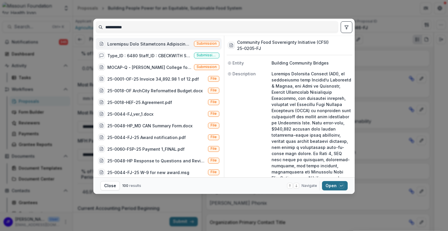
click at [326, 185] on button "Open with enter key" at bounding box center [335, 185] width 26 height 9
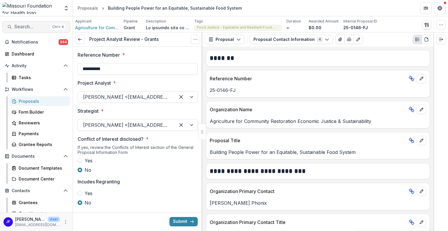
click at [31, 30] on button "Search... Ctrl + K" at bounding box center [36, 27] width 68 height 12
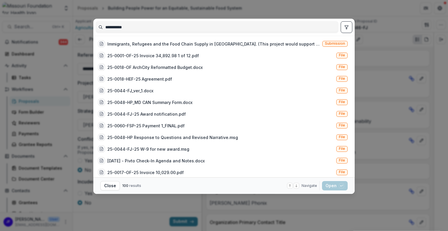
type input "**********"
click at [344, 25] on icon "toggle filters" at bounding box center [346, 27] width 5 height 5
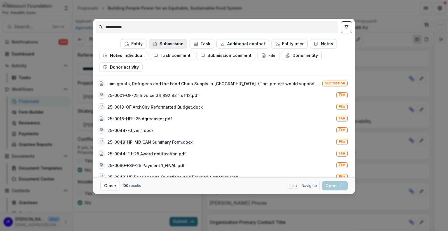
click at [167, 45] on button "Submission" at bounding box center [168, 43] width 38 height 9
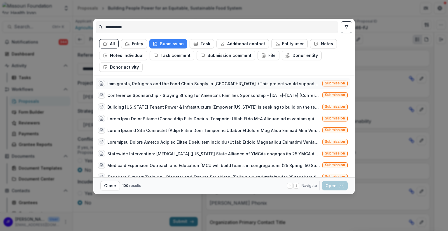
click at [185, 80] on div "Immigrants, Refugees and the Food Chain Supply in [GEOGRAPHIC_DATA]. (This proj…" at bounding box center [213, 83] width 213 height 6
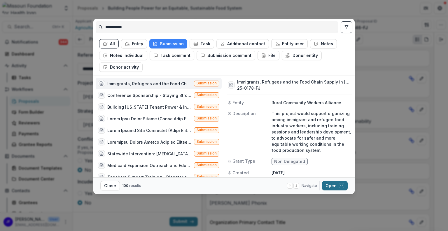
click at [329, 186] on button "Open with enter key" at bounding box center [335, 185] width 26 height 9
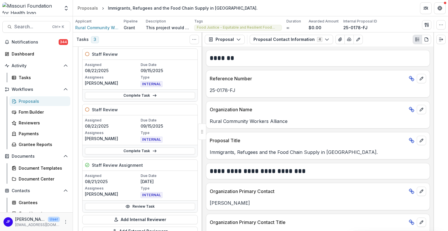
scroll to position [87, 0]
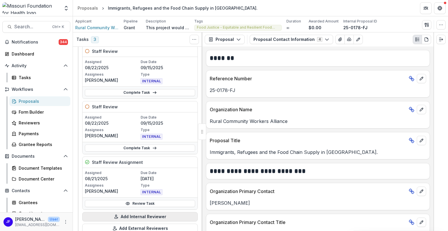
click at [120, 215] on button "Add Internal Reviewer" at bounding box center [139, 216] width 115 height 9
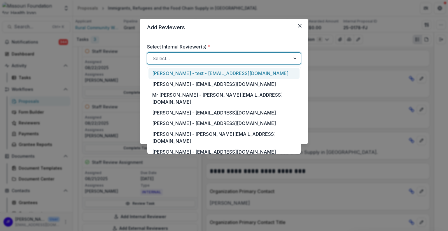
click at [295, 59] on div at bounding box center [295, 58] width 10 height 11
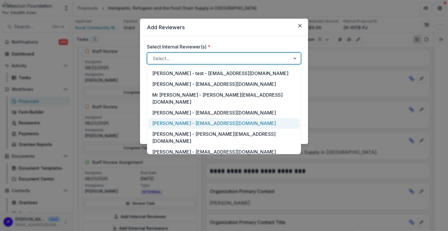
click at [176, 118] on div "[PERSON_NAME] - [EMAIL_ADDRESS][DOMAIN_NAME]" at bounding box center [223, 123] width 151 height 11
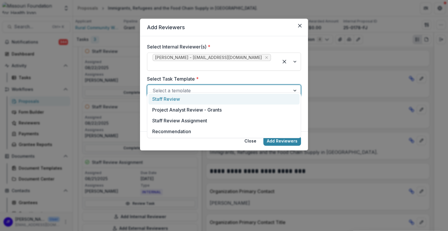
click at [167, 86] on div at bounding box center [218, 90] width 132 height 8
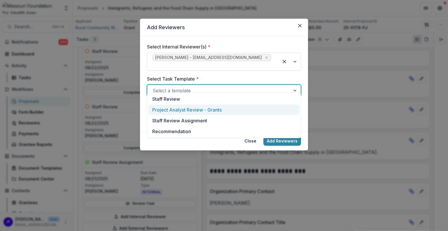
click at [162, 110] on div "Project Analyst Review - Grants" at bounding box center [223, 109] width 151 height 11
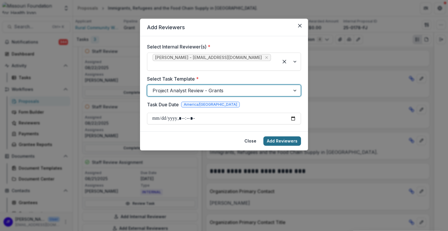
click at [282, 136] on button "Add Reviewers" at bounding box center [282, 140] width 38 height 9
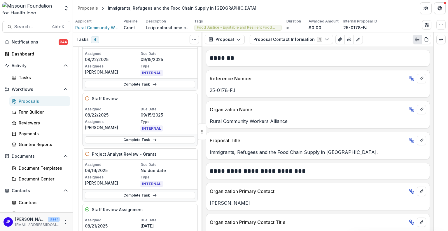
scroll to position [120, 0]
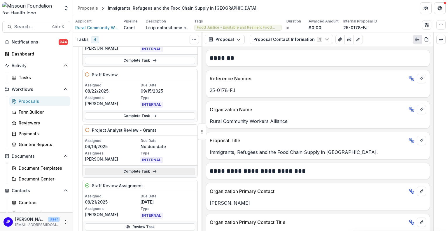
click at [136, 168] on link "Complete Task" at bounding box center [140, 171] width 110 height 7
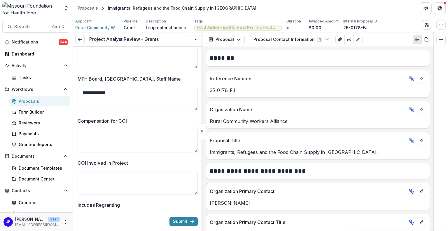
scroll to position [233, 0]
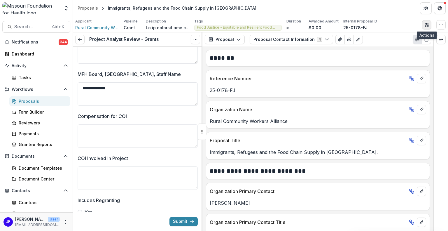
click at [426, 24] on icon "button" at bounding box center [425, 25] width 2 height 4
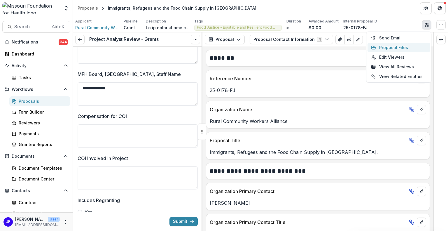
click at [382, 47] on button "Proposal Files" at bounding box center [398, 48] width 62 height 10
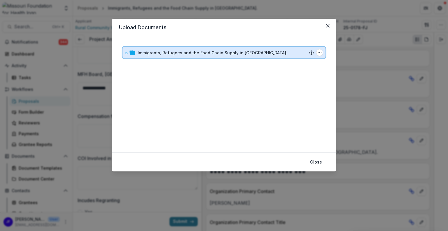
click at [127, 52] on icon at bounding box center [127, 53] width 2 height 2
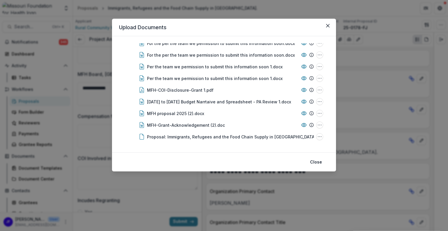
scroll to position [91, 0]
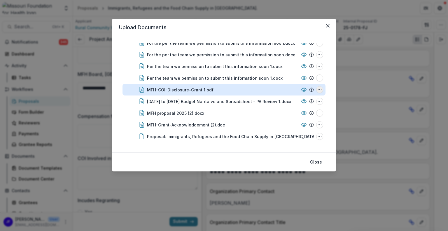
click at [320, 88] on icon "MFH-COI-Disclosure-Grant 1.pdf Options" at bounding box center [319, 89] width 5 height 5
click at [284, 110] on button "Download" at bounding box center [290, 111] width 62 height 10
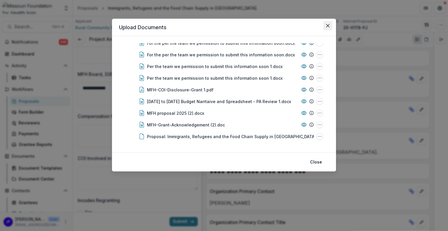
click at [327, 26] on icon "Close" at bounding box center [327, 25] width 3 height 3
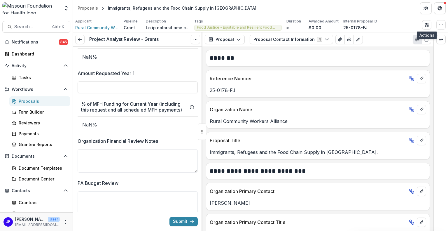
scroll to position [1195, 0]
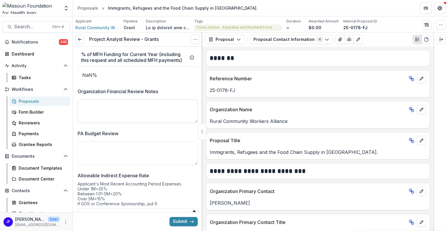
click at [100, 112] on textarea "Organization Financial Review Notes" at bounding box center [138, 110] width 120 height 23
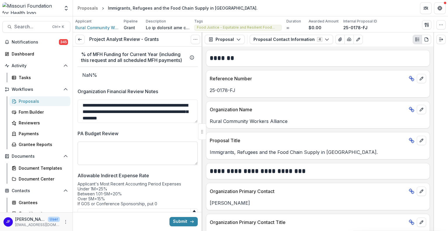
type textarea "**********"
click at [97, 145] on textarea "PA Budget Review" at bounding box center [138, 152] width 120 height 23
click at [428, 24] on icon "button" at bounding box center [426, 24] width 5 height 5
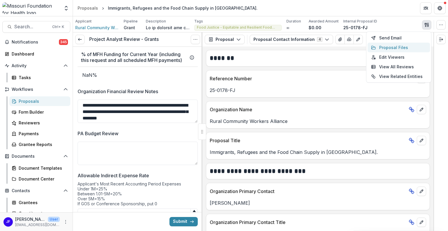
click at [403, 46] on button "Proposal Files" at bounding box center [398, 48] width 62 height 10
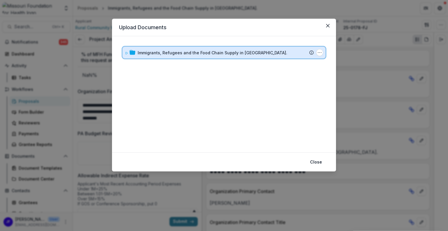
click at [126, 53] on icon at bounding box center [126, 52] width 3 height 3
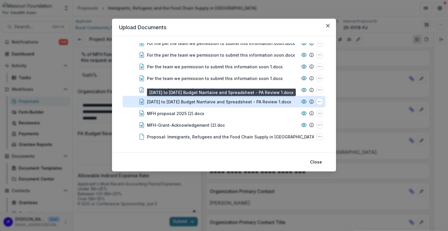
scroll to position [91, 0]
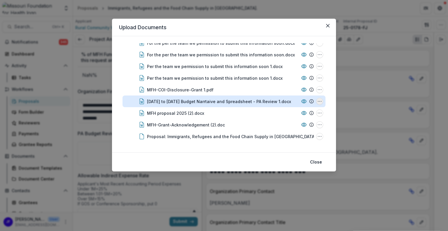
click at [317, 99] on icon "2025 to 2028 Budget Narrtaive and Spreadsheet - PA Review 1.docx Options" at bounding box center [319, 101] width 5 height 5
click at [275, 70] on button "Download" at bounding box center [290, 70] width 62 height 10
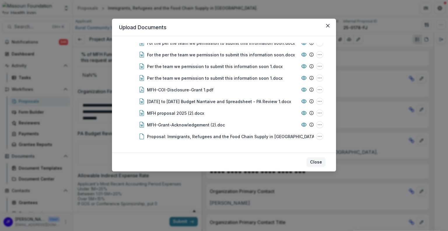
click at [313, 161] on button "Close" at bounding box center [315, 161] width 19 height 9
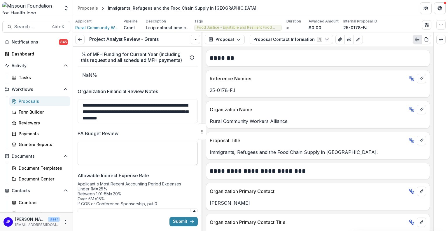
click at [95, 152] on textarea "PA Budget Review" at bounding box center [138, 152] width 120 height 23
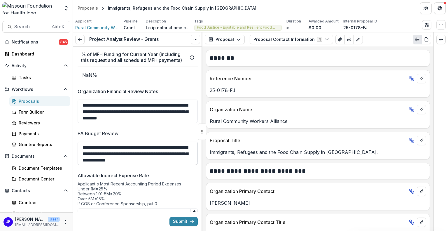
scroll to position [5, 0]
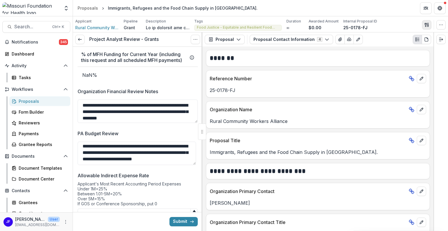
type textarea "**********"
click at [427, 26] on icon "button" at bounding box center [426, 24] width 5 height 5
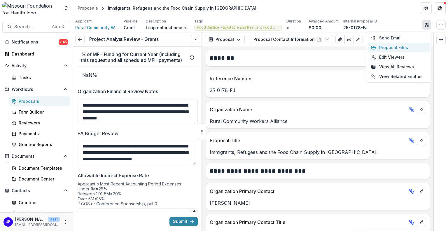
click at [400, 47] on button "Proposal Files" at bounding box center [398, 48] width 62 height 10
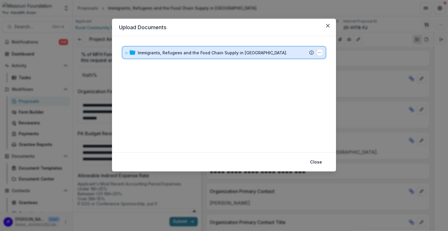
click at [123, 52] on div "Immigrants, Refugees and the Food Chain Supply in SW MO. Submission Temelio Pro…" at bounding box center [223, 53] width 203 height 12
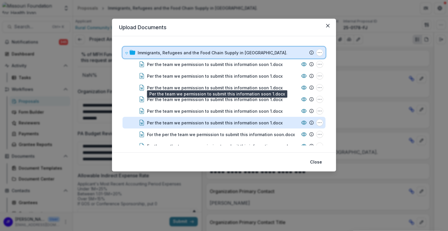
scroll to position [91, 0]
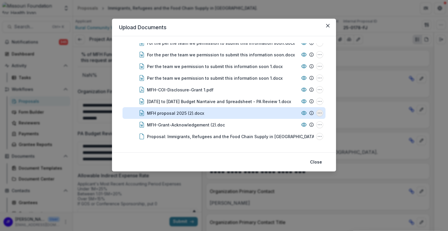
click at [318, 113] on icon "MFH proposal 2025 (2).docx Options" at bounding box center [319, 112] width 5 height 5
click at [289, 80] on button "Download" at bounding box center [290, 82] width 62 height 10
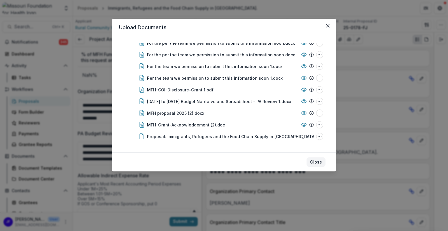
click at [314, 159] on button "Close" at bounding box center [315, 161] width 19 height 9
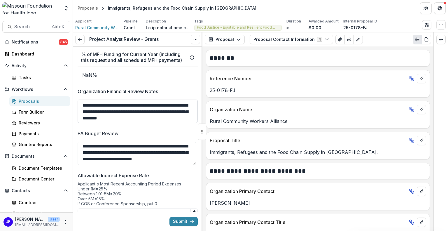
click at [159, 114] on textarea "**********" at bounding box center [138, 110] width 120 height 23
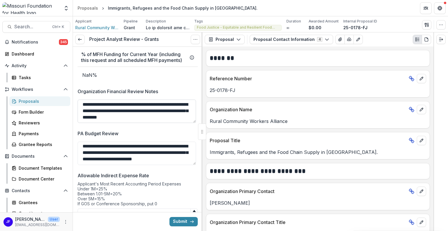
scroll to position [1, 0]
click at [187, 119] on textarea "**********" at bounding box center [137, 110] width 118 height 23
paste textarea "**********"
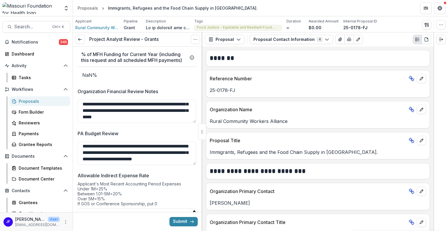
type textarea "**********"
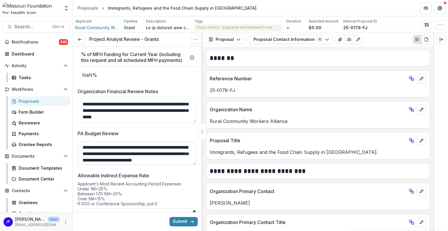
drag, startPoint x: 163, startPoint y: 145, endPoint x: 190, endPoint y: 144, distance: 26.8
click at [190, 144] on textarea "**********" at bounding box center [137, 152] width 118 height 23
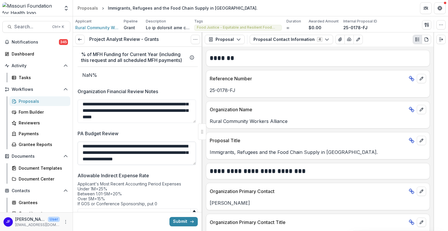
scroll to position [7, 0]
click at [120, 158] on textarea "**********" at bounding box center [137, 152] width 118 height 23
type textarea "**********"
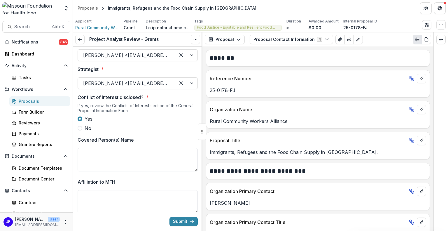
scroll to position [0, 0]
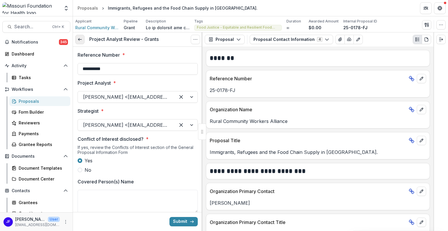
click at [79, 40] on polyline at bounding box center [78, 39] width 1 height 2
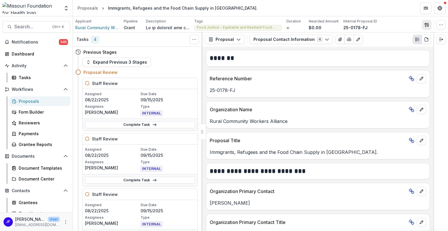
click at [427, 25] on icon "button" at bounding box center [426, 24] width 5 height 5
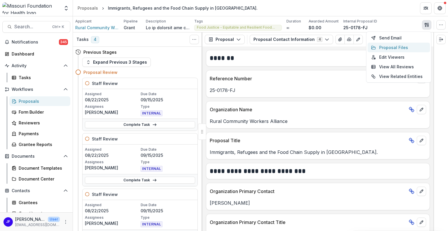
click at [397, 45] on button "Proposal Files" at bounding box center [398, 48] width 62 height 10
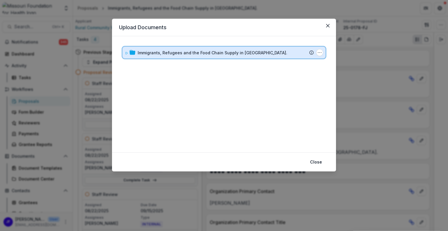
click at [124, 53] on div "Immigrants, Refugees and the Food Chain Supply in SW MO. Submission Temelio Pro…" at bounding box center [223, 53] width 203 height 12
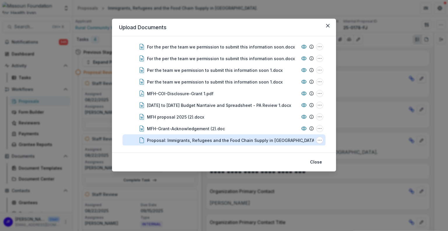
scroll to position [91, 0]
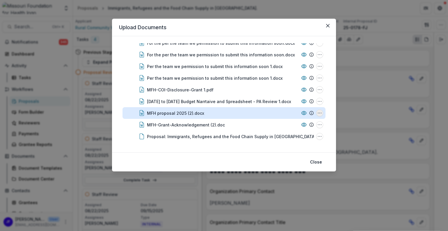
click at [319, 112] on icon "MFH proposal 2025 (2).docx Options" at bounding box center [319, 112] width 5 height 5
click at [306, 84] on button "Download" at bounding box center [290, 82] width 62 height 10
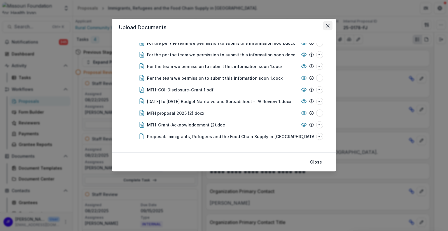
click at [328, 26] on icon "Close" at bounding box center [327, 25] width 3 height 3
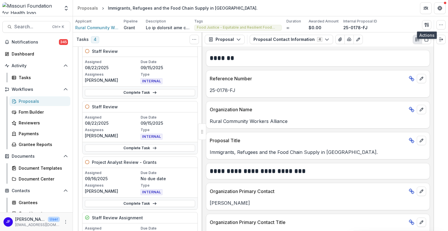
scroll to position [146, 0]
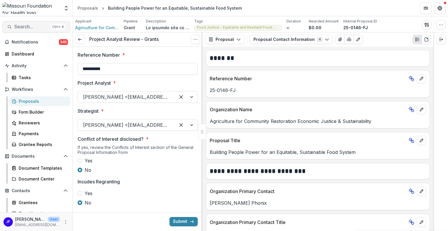
click at [31, 25] on span "Search..." at bounding box center [31, 27] width 34 height 6
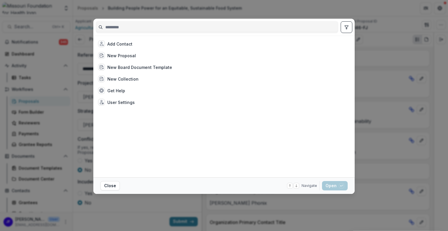
click at [123, 26] on input at bounding box center [217, 26] width 242 height 9
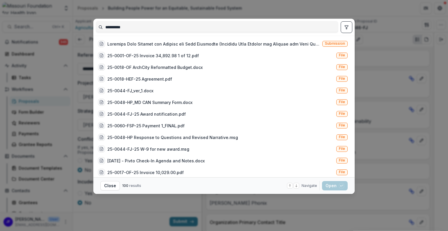
type input "**********"
click at [345, 28] on icon "toggle filters" at bounding box center [346, 27] width 5 height 5
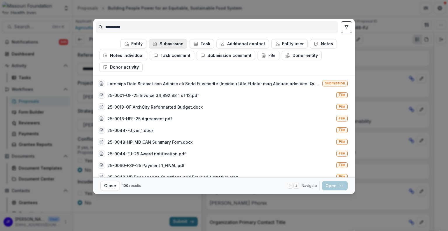
click at [169, 43] on button "Submission" at bounding box center [168, 43] width 38 height 9
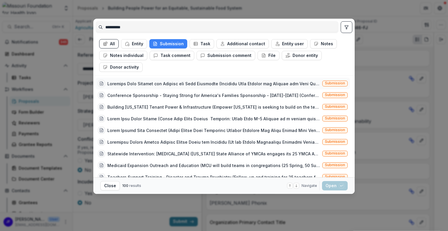
click at [178, 84] on div at bounding box center [213, 83] width 213 height 6
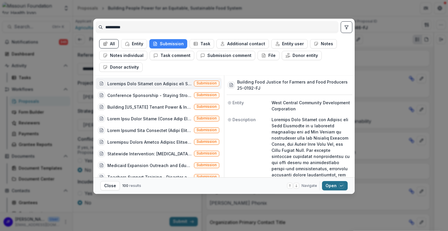
click at [327, 184] on button "Open with enter key" at bounding box center [335, 185] width 26 height 9
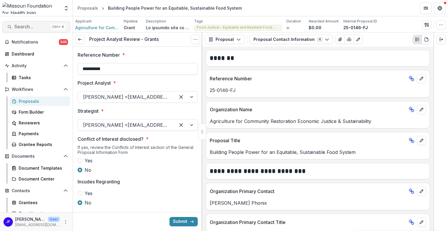
click at [23, 26] on span "Search..." at bounding box center [31, 27] width 34 height 6
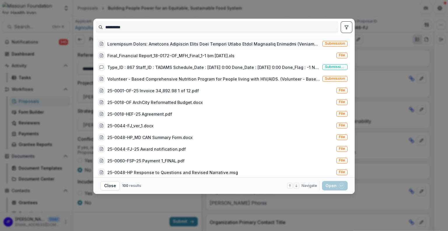
type input "**********"
click at [197, 44] on div at bounding box center [213, 44] width 213 height 6
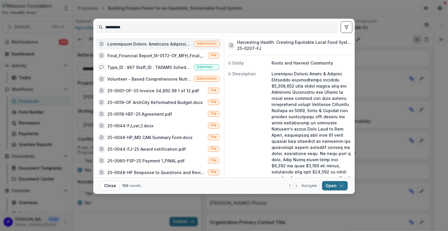
click at [334, 185] on button "Open with enter key" at bounding box center [335, 185] width 26 height 9
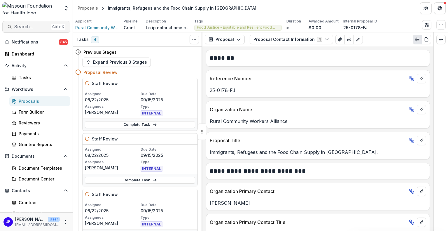
click at [23, 27] on span "Search..." at bounding box center [31, 27] width 34 height 6
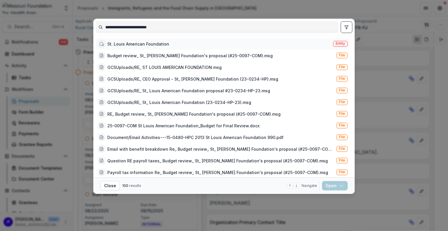
type input "**********"
click at [130, 43] on div "St. Louis American Foundation" at bounding box center [138, 44] width 62 height 6
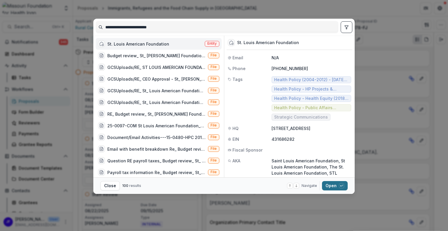
click at [329, 186] on button "Open with enter key" at bounding box center [335, 185] width 26 height 9
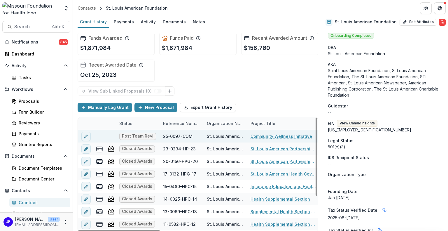
click at [271, 133] on link "Community Wellness Initiative" at bounding box center [281, 136] width 62 height 6
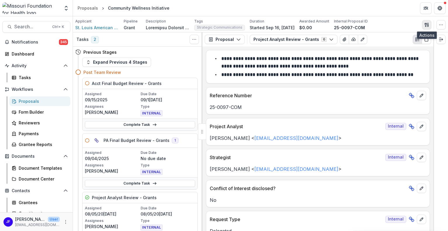
click at [427, 24] on icon "button" at bounding box center [425, 25] width 2 height 4
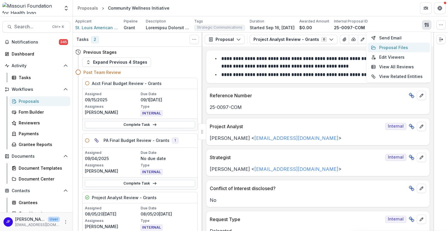
click at [393, 48] on button "Proposal Files" at bounding box center [398, 48] width 62 height 10
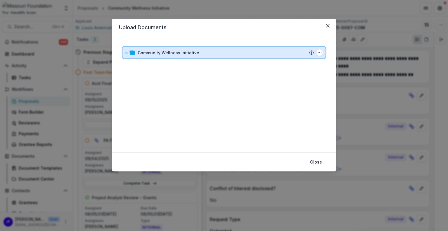
click at [125, 53] on icon at bounding box center [126, 52] width 3 height 3
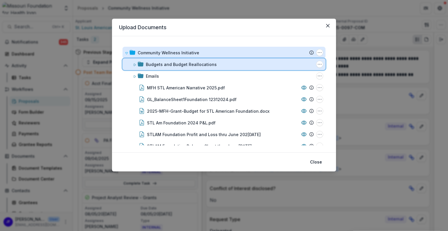
click at [135, 65] on icon at bounding box center [134, 64] width 3 height 3
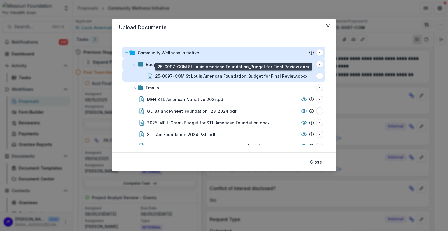
click at [186, 76] on div "25-0097-COM St Louis American Foundation_Budget for Final Review.docx" at bounding box center [231, 76] width 152 height 6
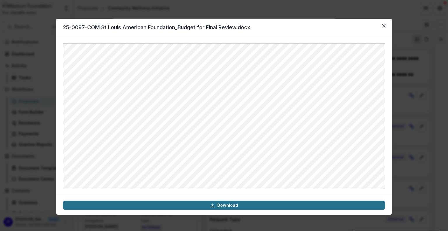
click at [242, 204] on link "Download" at bounding box center [224, 204] width 322 height 9
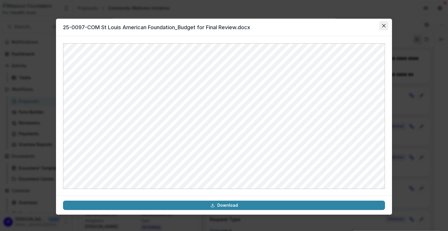
click at [384, 28] on button "Close" at bounding box center [383, 25] width 9 height 9
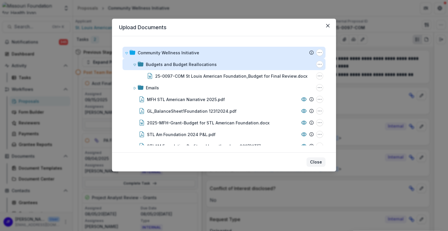
click at [315, 159] on button "Close" at bounding box center [315, 161] width 19 height 9
